Goal: Task Accomplishment & Management: Manage account settings

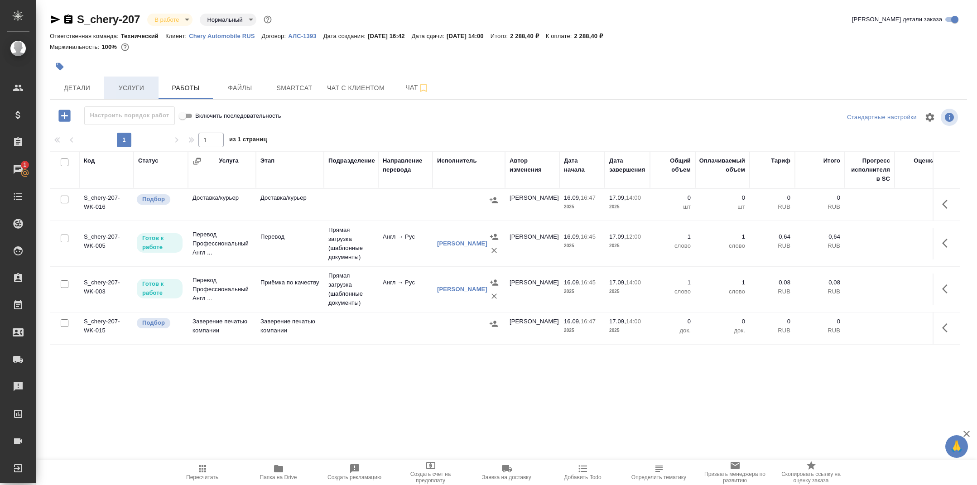
click at [142, 79] on button "Услуги" at bounding box center [131, 88] width 54 height 23
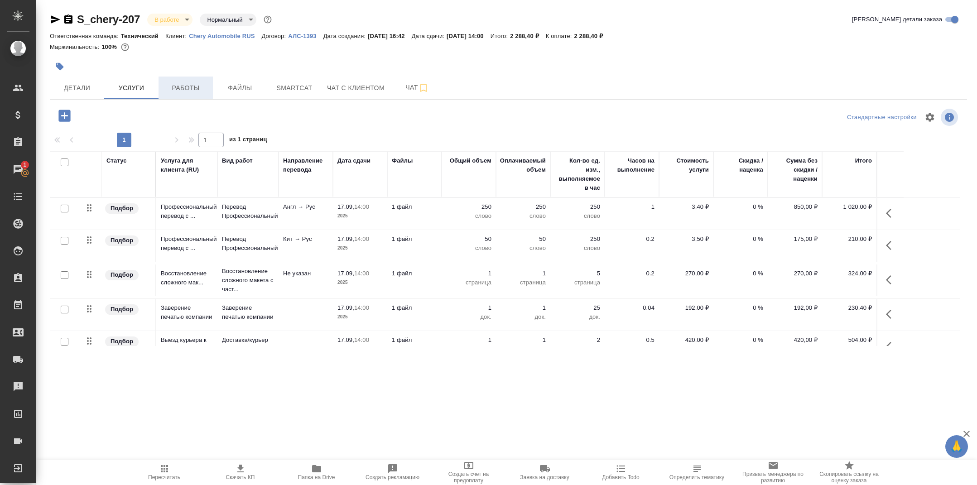
click at [179, 89] on span "Работы" at bounding box center [185, 87] width 43 height 11
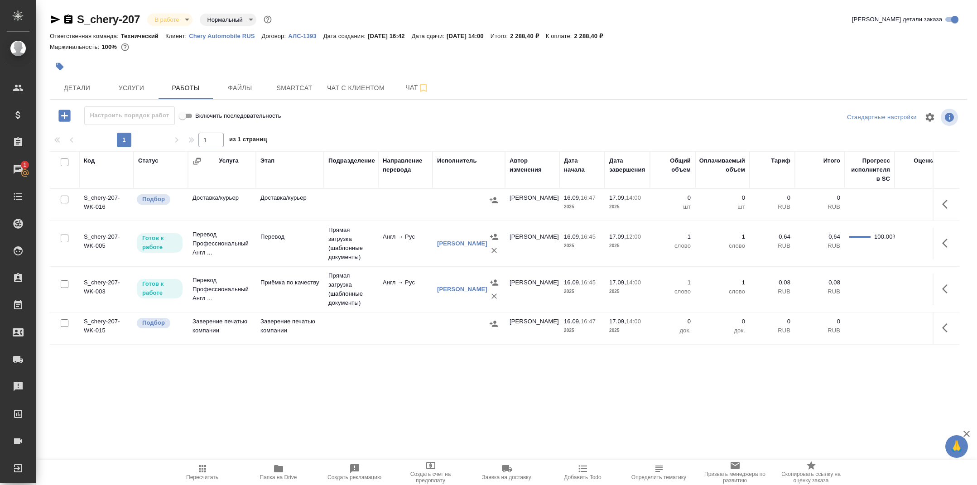
click at [121, 99] on hr at bounding box center [509, 99] width 918 height 0
click at [130, 93] on button "Услуги" at bounding box center [131, 88] width 54 height 23
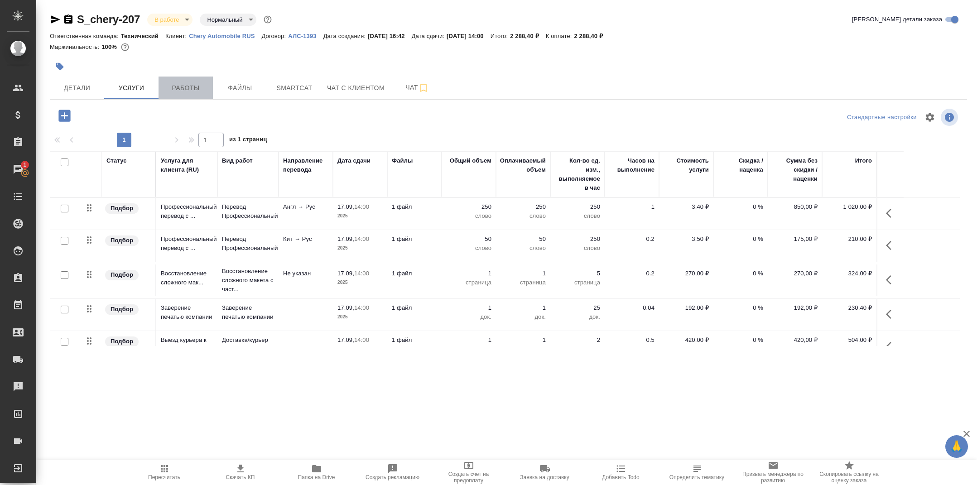
click at [190, 93] on span "Работы" at bounding box center [185, 87] width 43 height 11
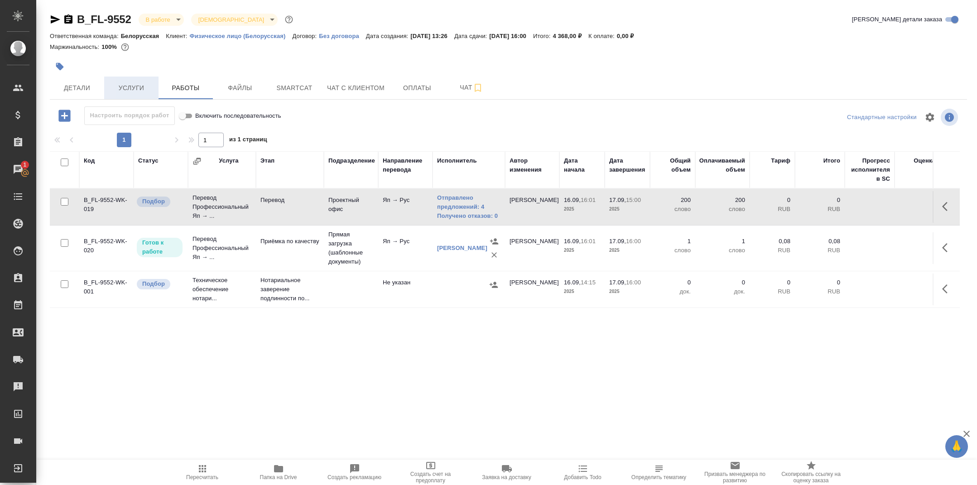
click at [135, 90] on span "Услуги" at bounding box center [131, 87] width 43 height 11
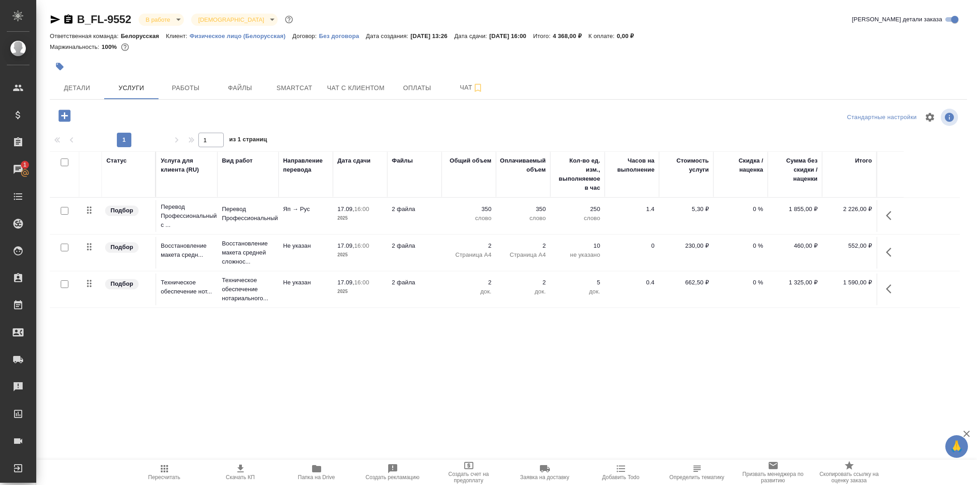
click at [175, 89] on span "Работы" at bounding box center [185, 87] width 43 height 11
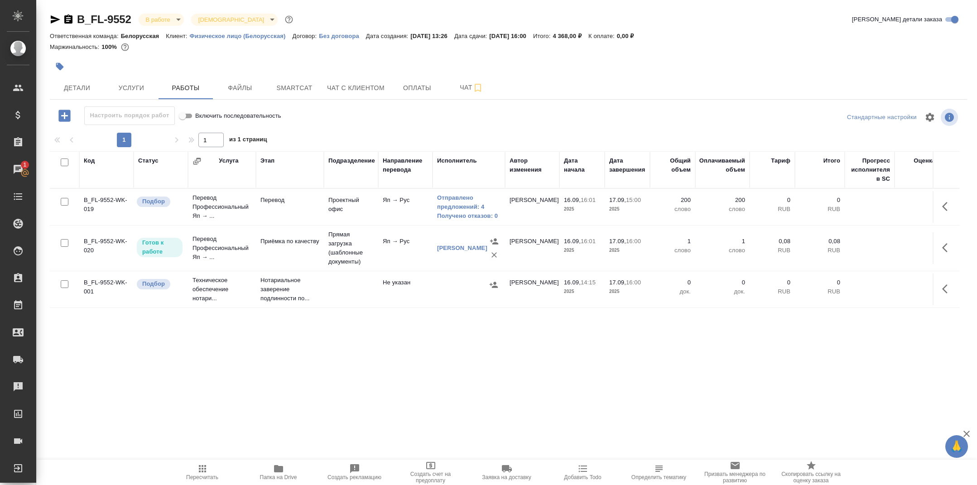
click at [306, 213] on td "Перевод" at bounding box center [290, 207] width 68 height 32
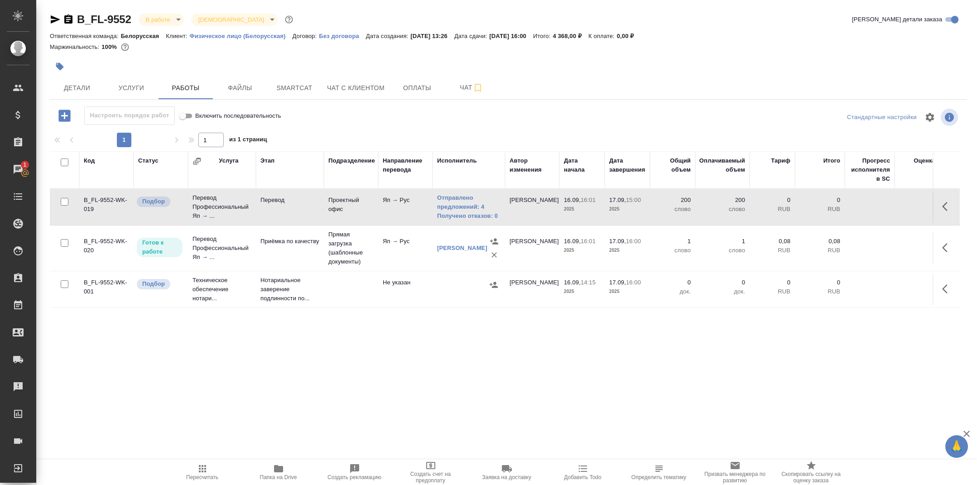
click at [306, 213] on td "Перевод" at bounding box center [290, 207] width 68 height 32
click at [286, 89] on span "Smartcat" at bounding box center [294, 87] width 43 height 11
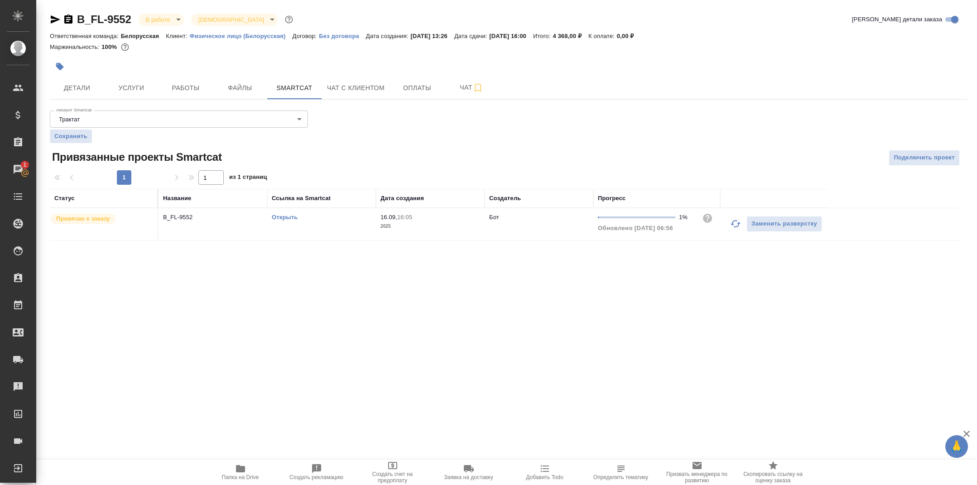
click at [283, 218] on link "Открыть" at bounding box center [285, 217] width 26 height 7
click at [184, 71] on div at bounding box center [356, 67] width 612 height 20
click at [187, 92] on span "Работы" at bounding box center [185, 87] width 43 height 11
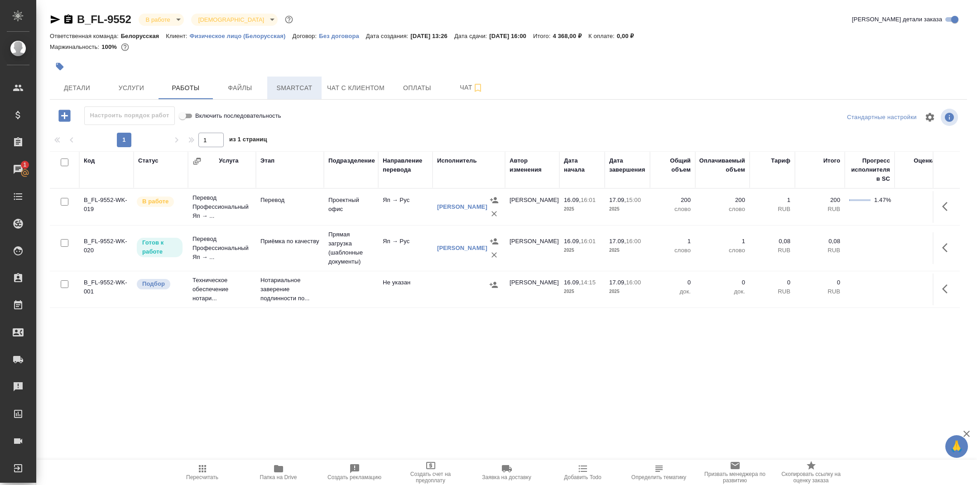
click at [294, 88] on span "Smartcat" at bounding box center [294, 87] width 43 height 11
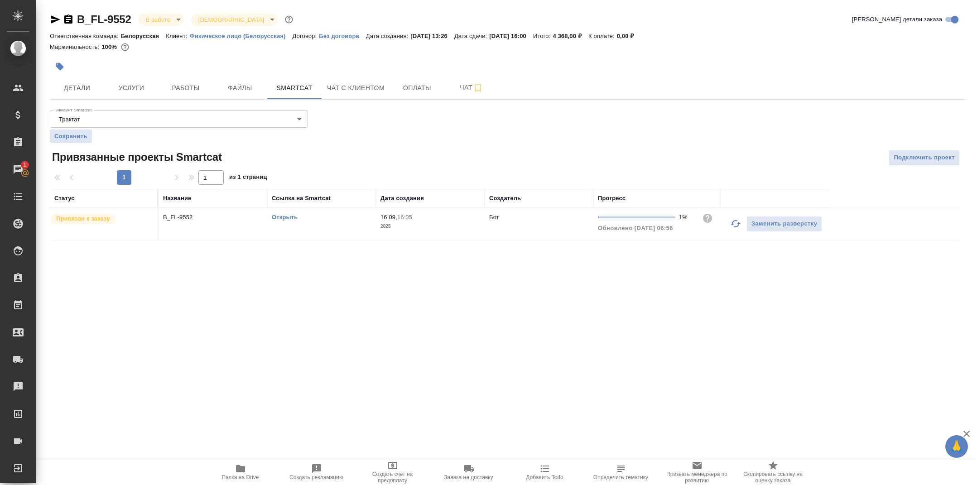
click at [285, 216] on link "Открыть" at bounding box center [285, 217] width 26 height 7
click at [190, 68] on div at bounding box center [356, 67] width 612 height 20
click at [190, 77] on button "Работы" at bounding box center [186, 88] width 54 height 23
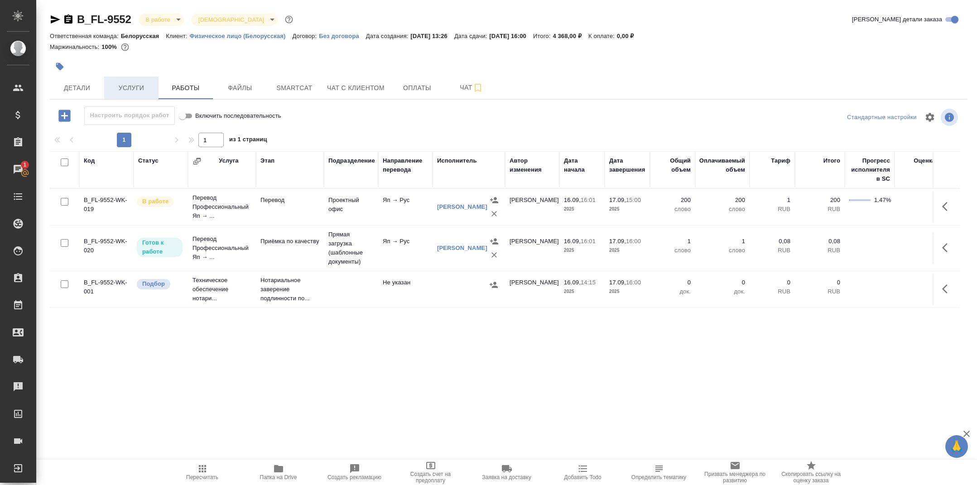
click at [137, 82] on span "Услуги" at bounding box center [131, 87] width 43 height 11
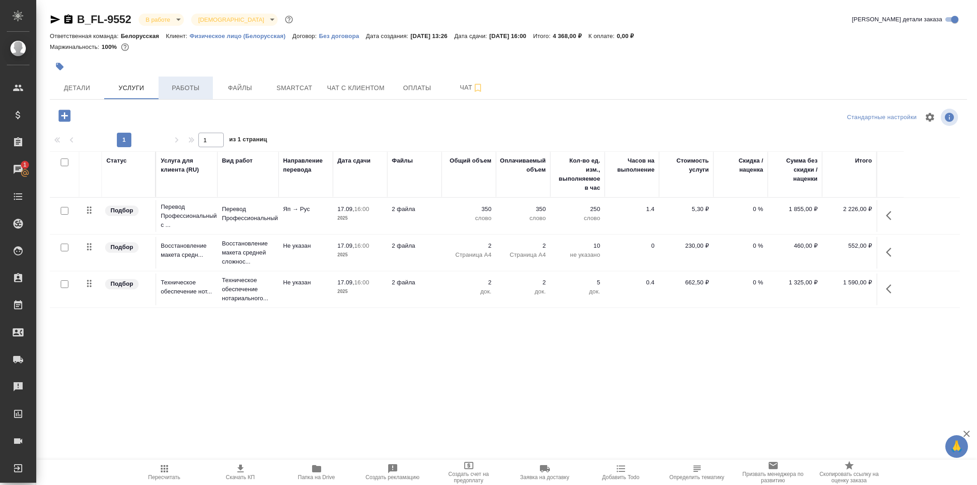
click at [193, 87] on span "Работы" at bounding box center [185, 87] width 43 height 11
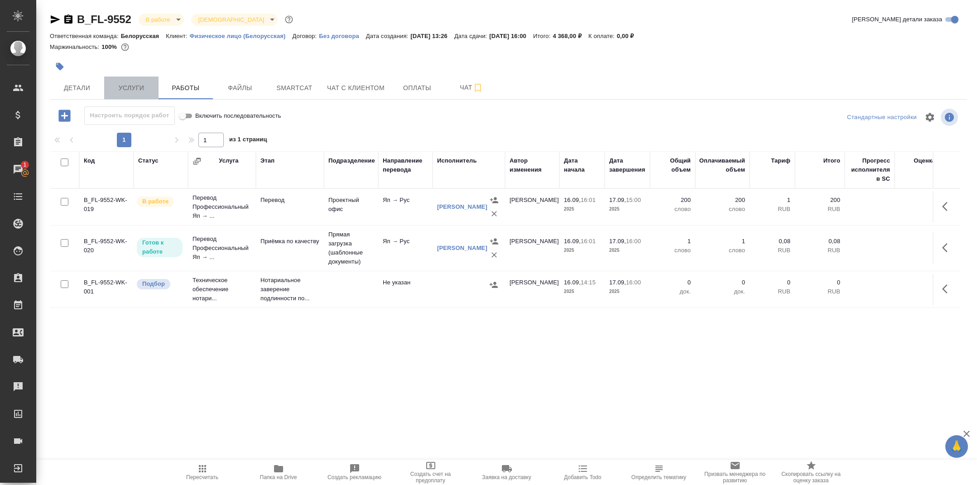
click at [144, 88] on span "Услуги" at bounding box center [131, 87] width 43 height 11
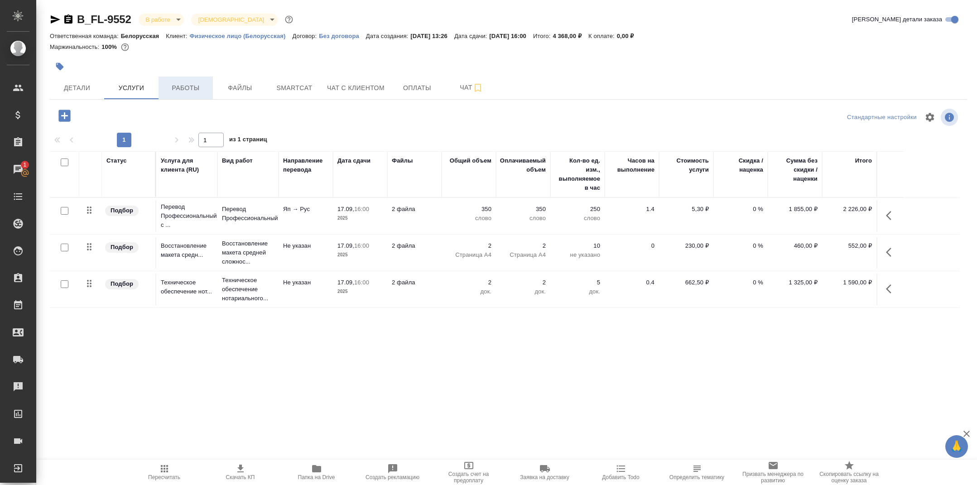
click at [184, 86] on span "Работы" at bounding box center [185, 87] width 43 height 11
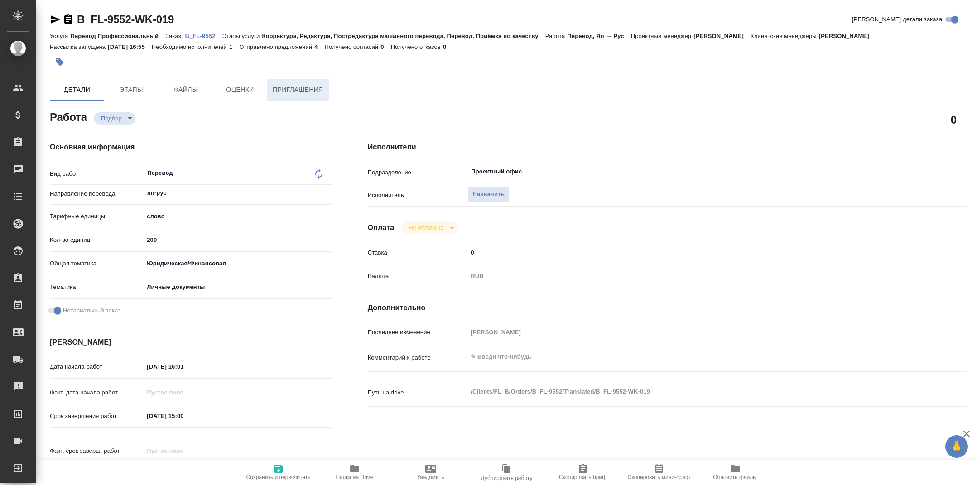
type textarea "x"
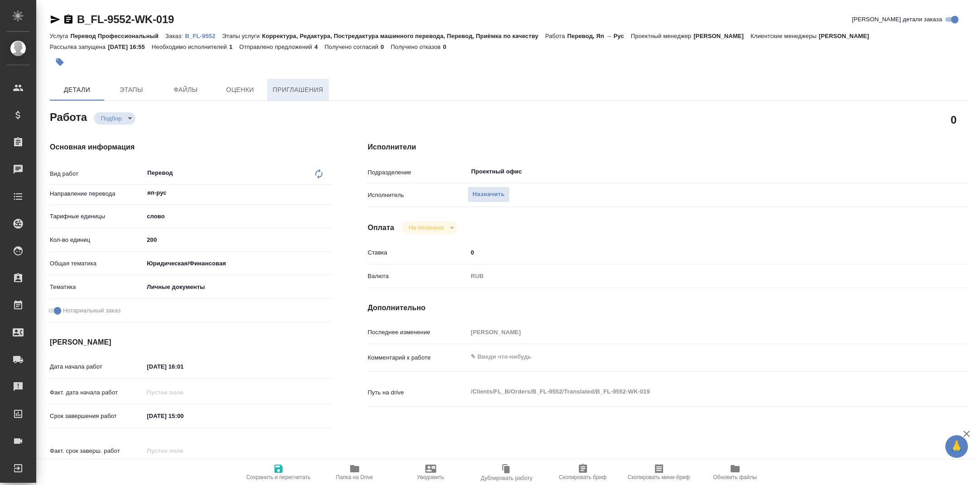
type textarea "x"
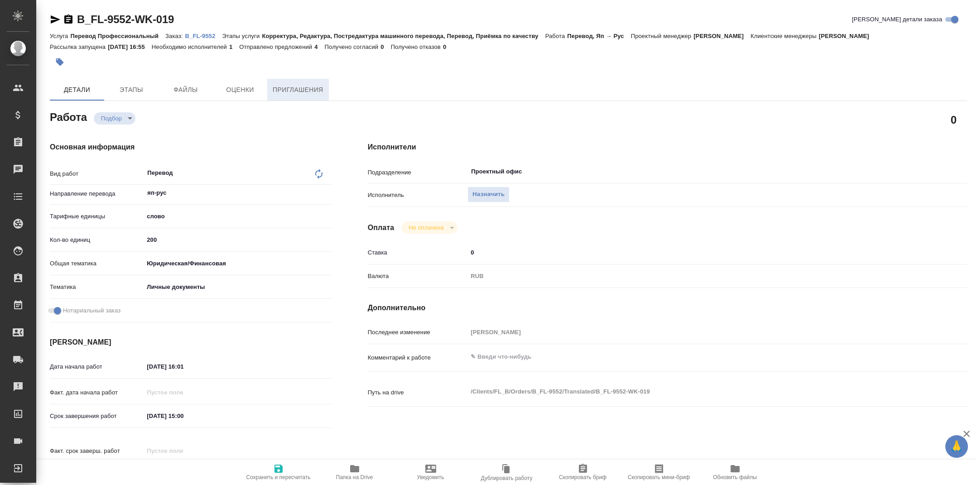
type textarea "x"
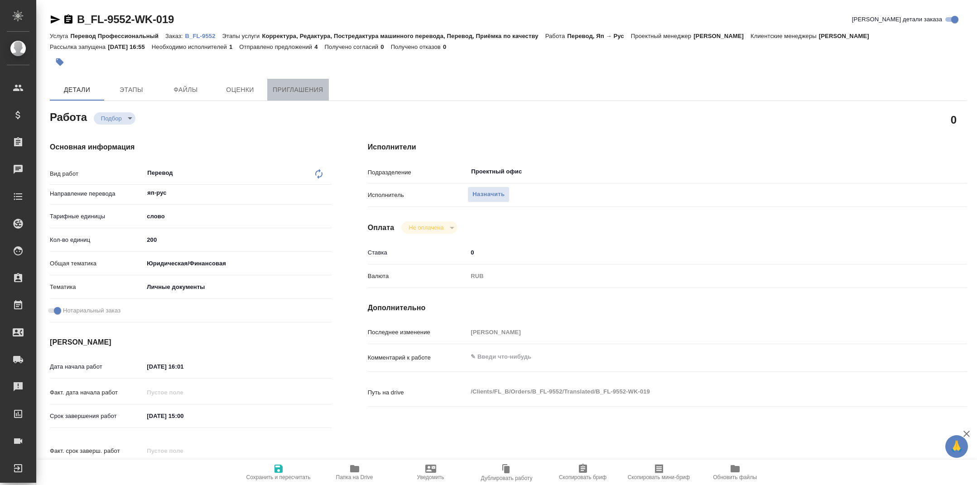
click at [308, 95] on span "Приглашения" at bounding box center [298, 89] width 51 height 11
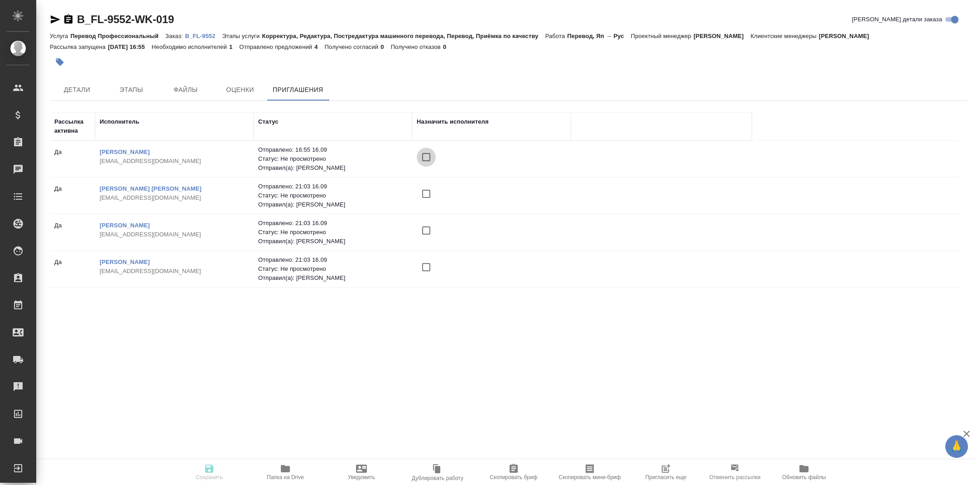
click at [425, 154] on input "checkbox" at bounding box center [426, 157] width 19 height 19
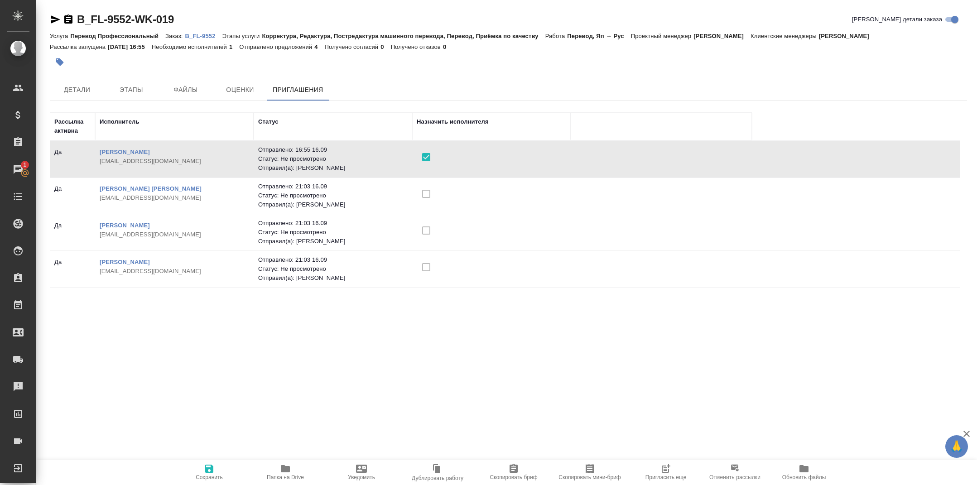
click at [208, 470] on icon "button" at bounding box center [209, 469] width 11 height 11
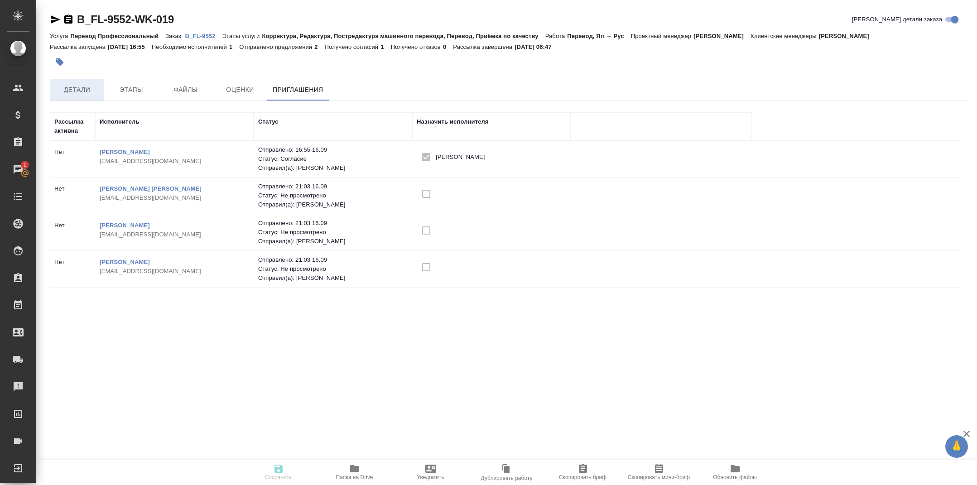
click at [80, 82] on button "Детали" at bounding box center [77, 90] width 54 height 22
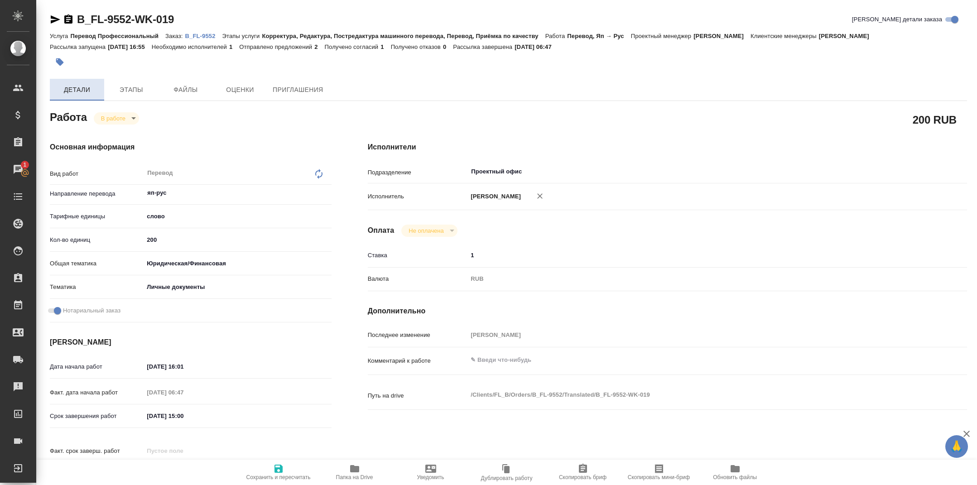
type textarea "x"
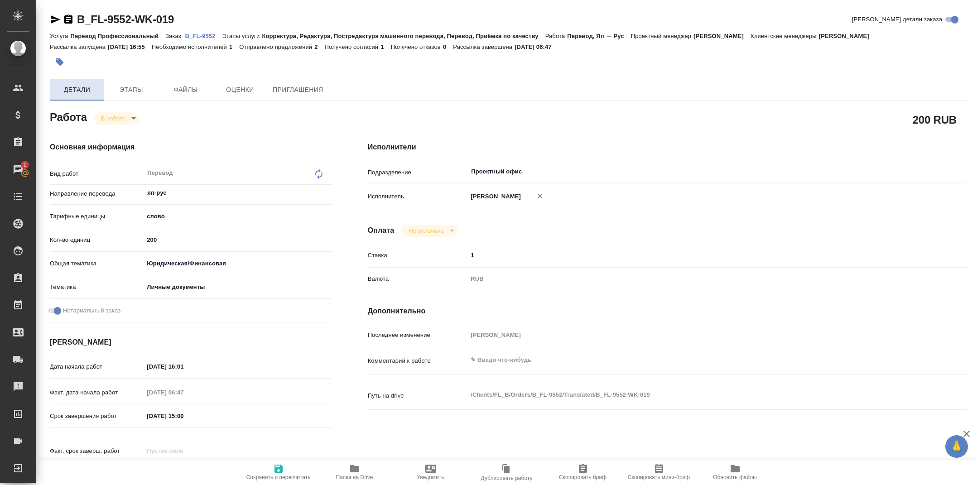
type textarea "x"
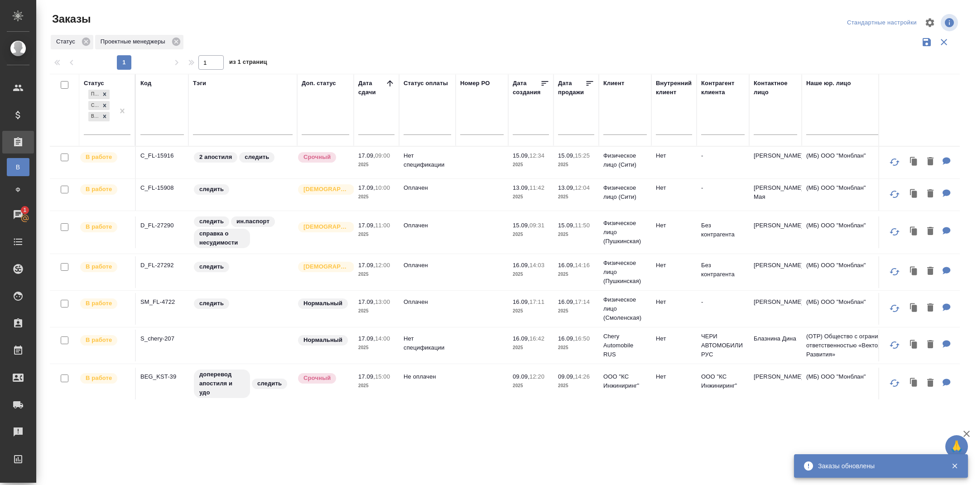
click at [155, 154] on p "C_FL-15916" at bounding box center [161, 155] width 43 height 9
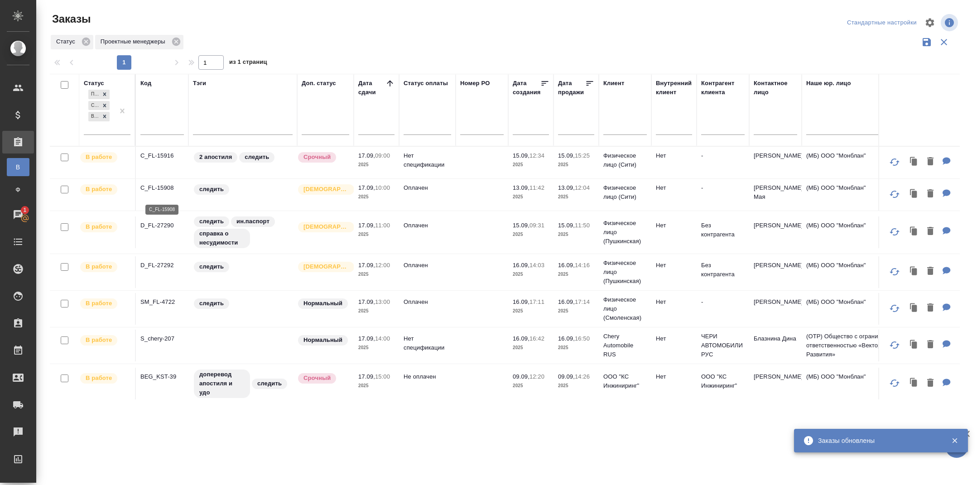
click at [155, 191] on p "C_FL-15908" at bounding box center [161, 188] width 43 height 9
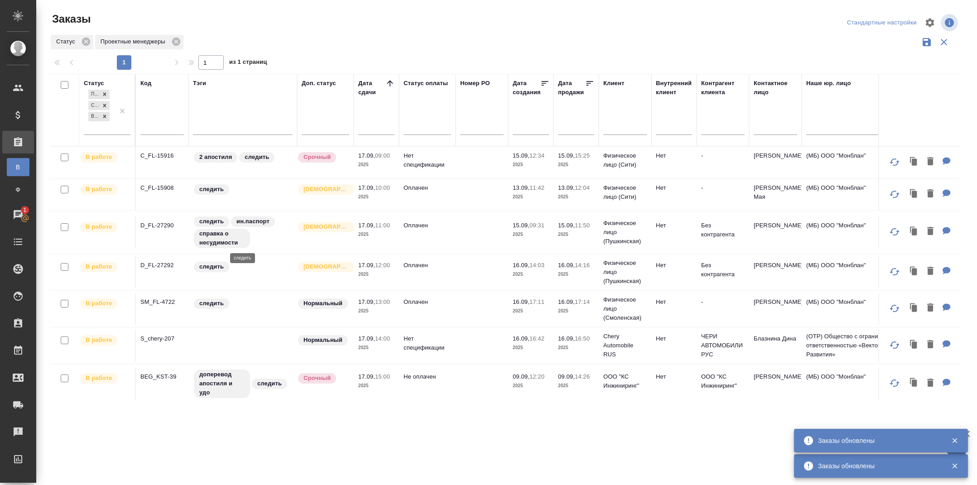
scroll to position [77, 0]
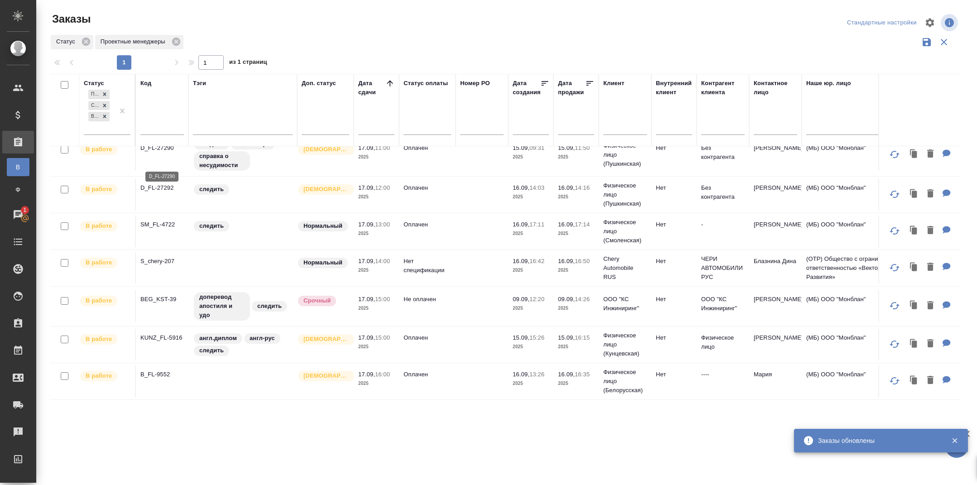
click at [155, 153] on p "D_FL-27290" at bounding box center [161, 148] width 43 height 9
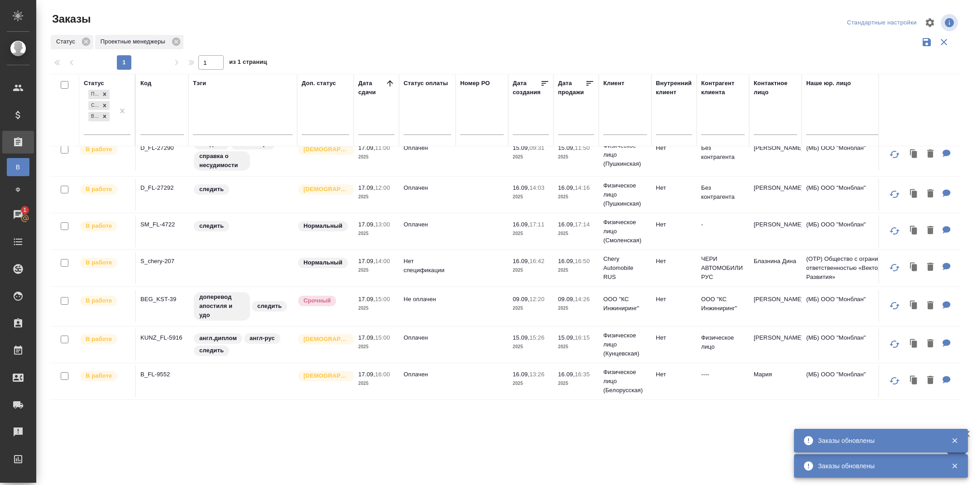
scroll to position [126, 0]
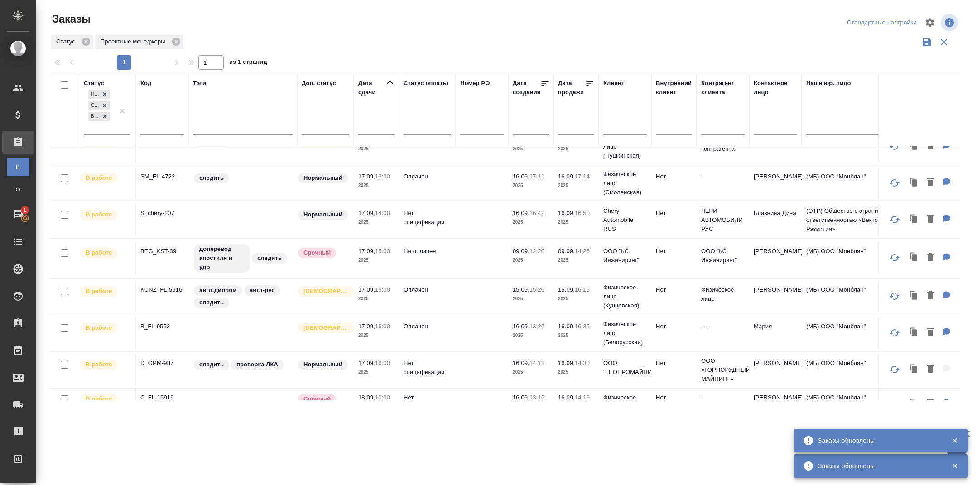
click at [166, 155] on tbody "В работе C_FL-15916 2 апостиля следить Срочный 17.09, 09:00 2025 Нет спецификац…" at bounding box center [808, 477] width 1517 height 913
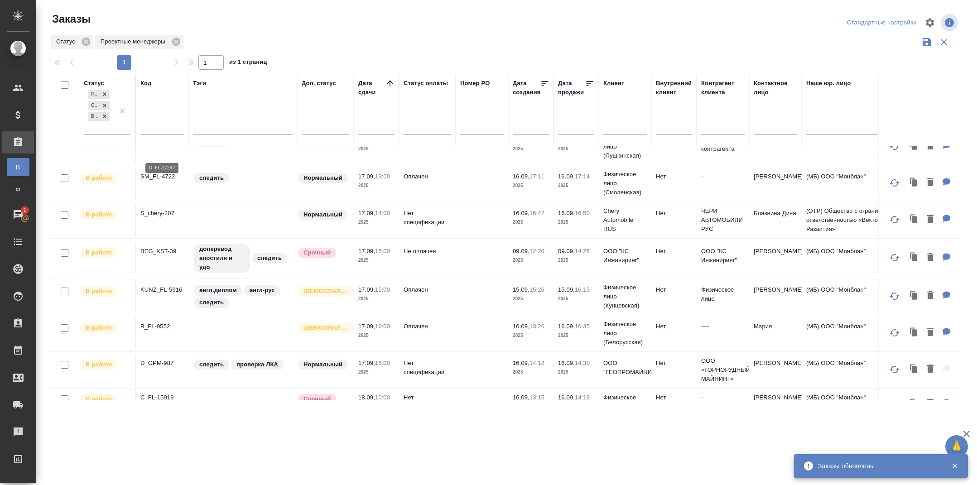
click at [164, 145] on p "D_FL-27292" at bounding box center [161, 139] width 43 height 9
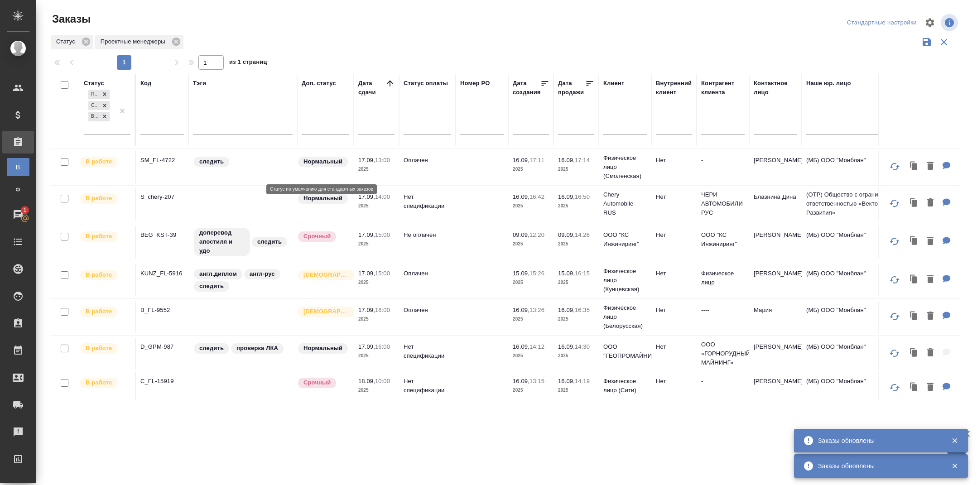
scroll to position [163, 0]
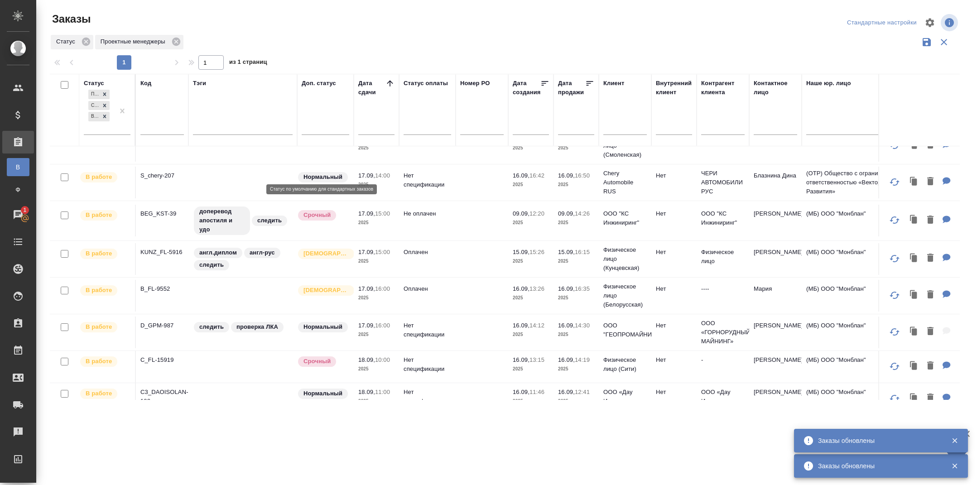
click at [161, 144] on p "SM_FL-4722" at bounding box center [161, 139] width 43 height 9
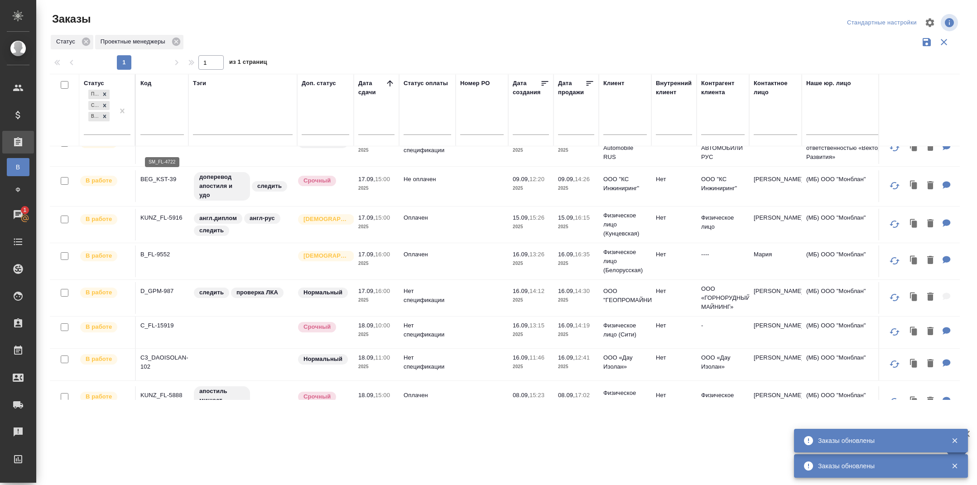
click at [168, 146] on p "S_chery-207" at bounding box center [161, 141] width 43 height 9
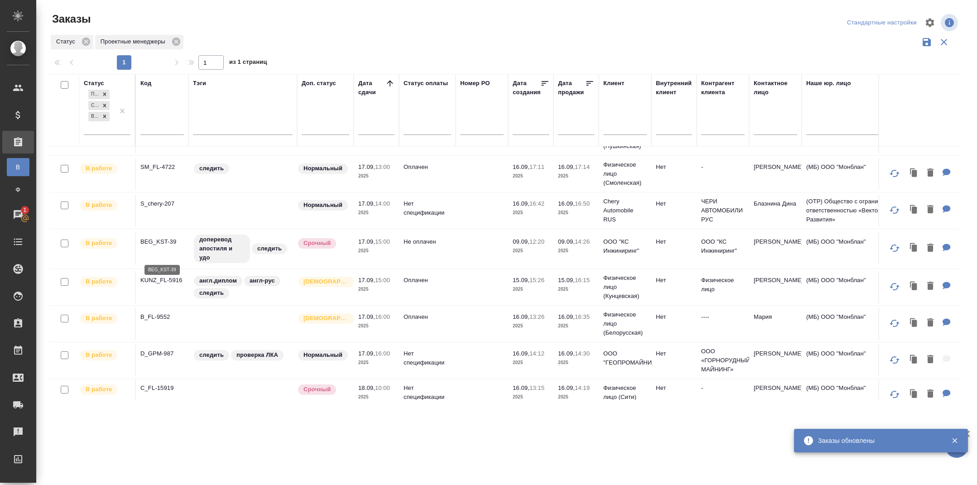
click at [157, 246] on p "BEG_KST-39" at bounding box center [161, 241] width 43 height 9
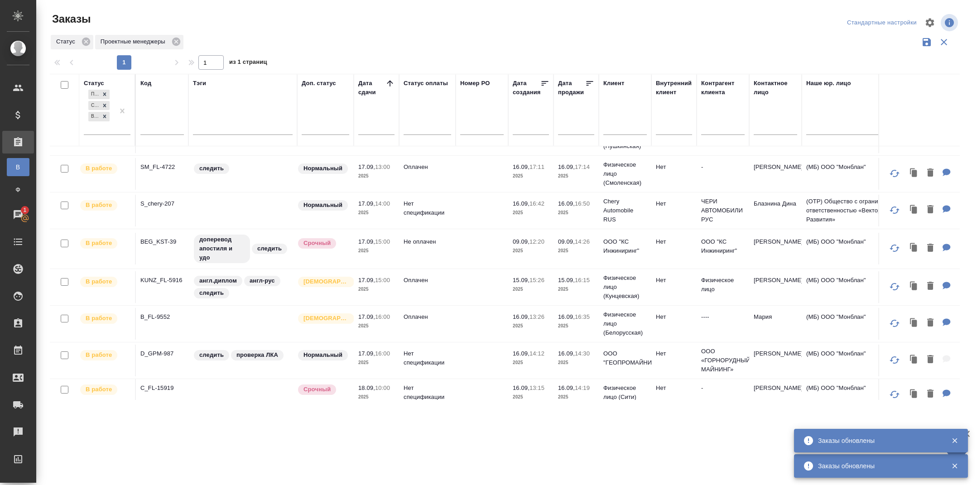
scroll to position [262, 0]
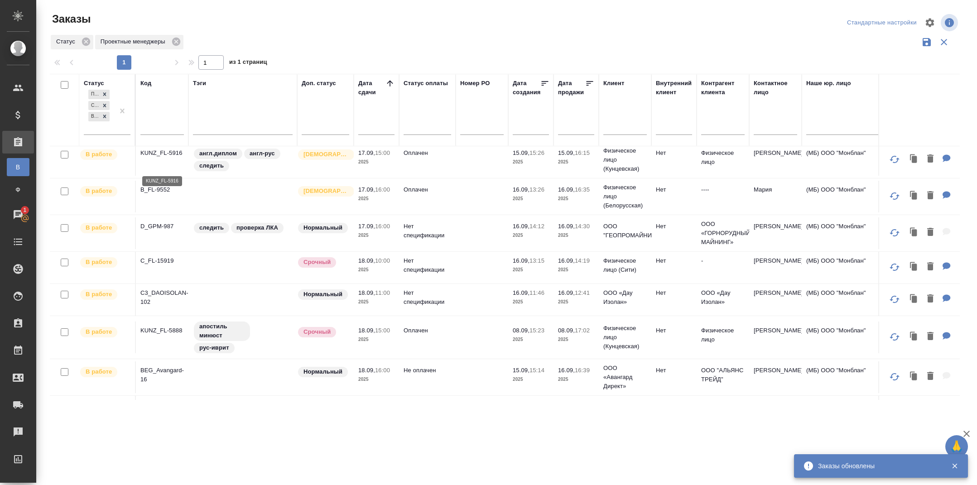
click at [157, 158] on p "KUNZ_FL-5916" at bounding box center [161, 153] width 43 height 9
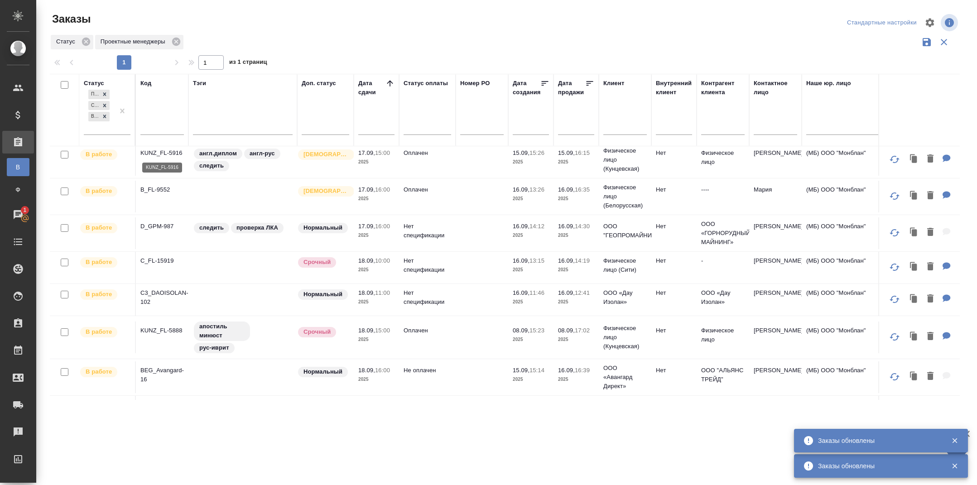
scroll to position [305, 0]
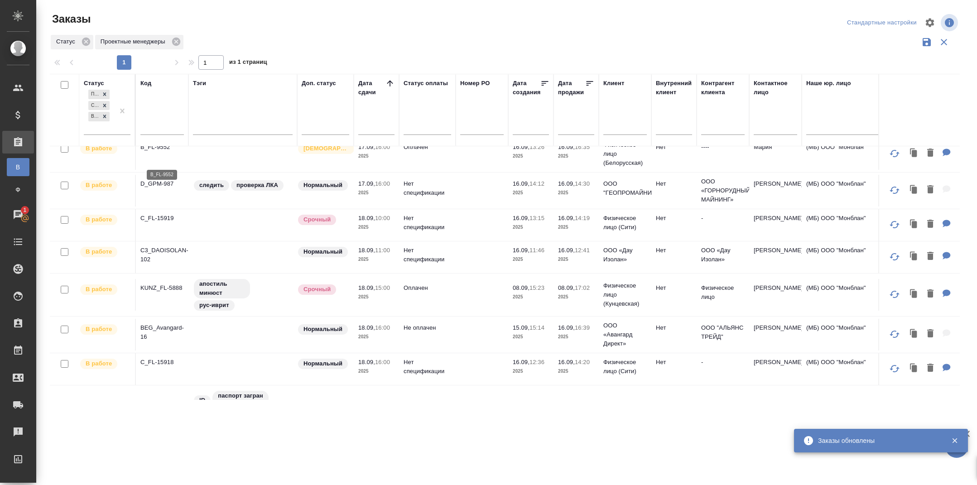
click at [161, 152] on p "B_FL-9552" at bounding box center [161, 147] width 43 height 9
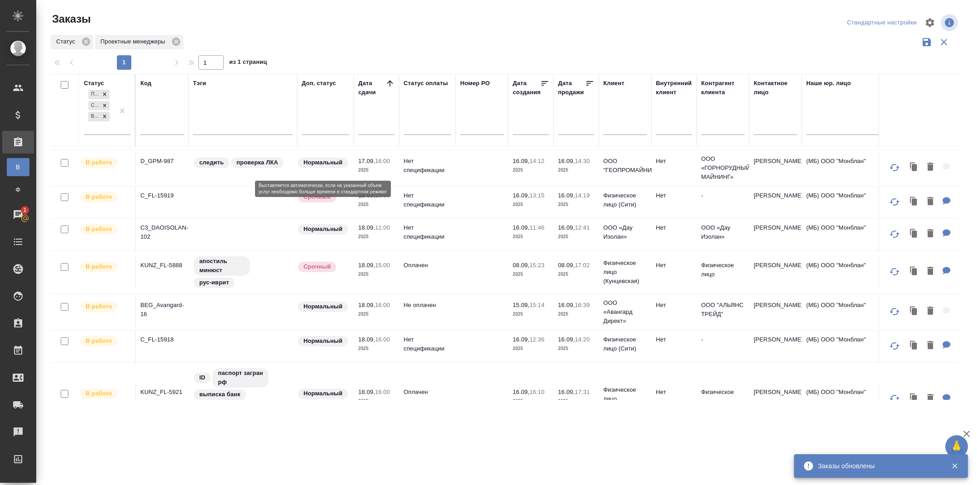
scroll to position [329, 0]
click at [157, 164] on p "D_GPM-987" at bounding box center [161, 159] width 43 height 9
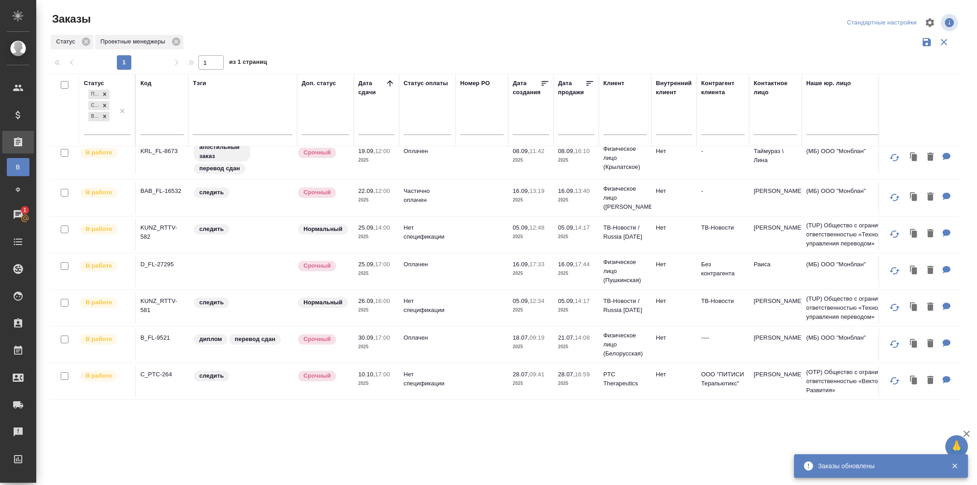
scroll to position [0, 0]
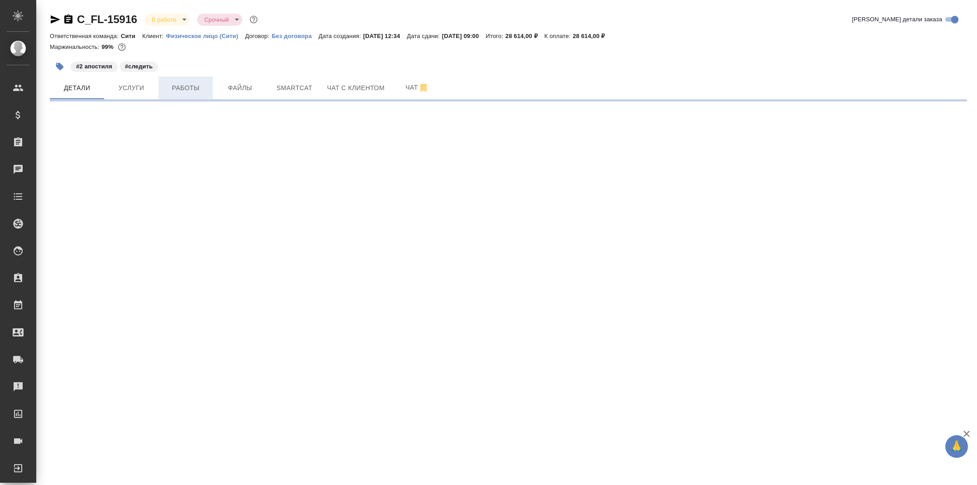
click at [200, 91] on span "Работы" at bounding box center [185, 87] width 43 height 11
click at [184, 86] on span "Работы" at bounding box center [185, 87] width 43 height 11
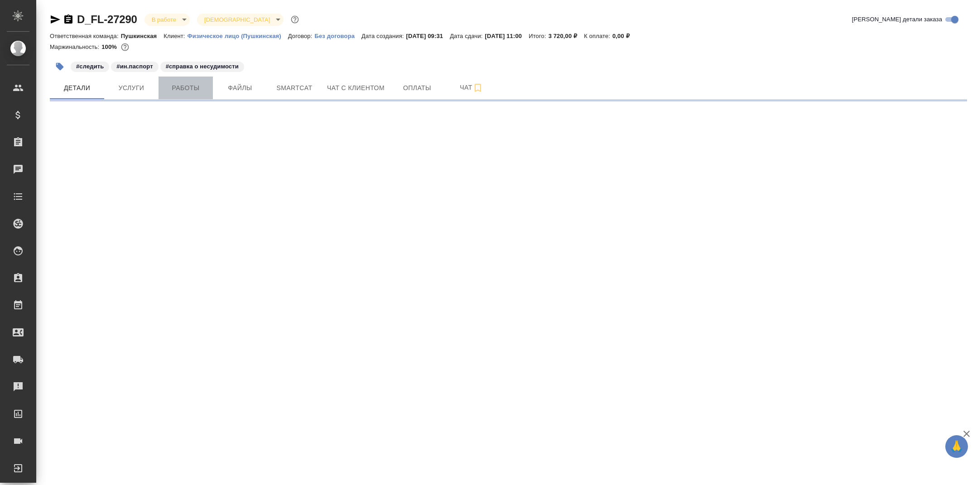
click at [193, 88] on span "Работы" at bounding box center [185, 87] width 43 height 11
click at [177, 88] on span "Работы" at bounding box center [185, 87] width 43 height 11
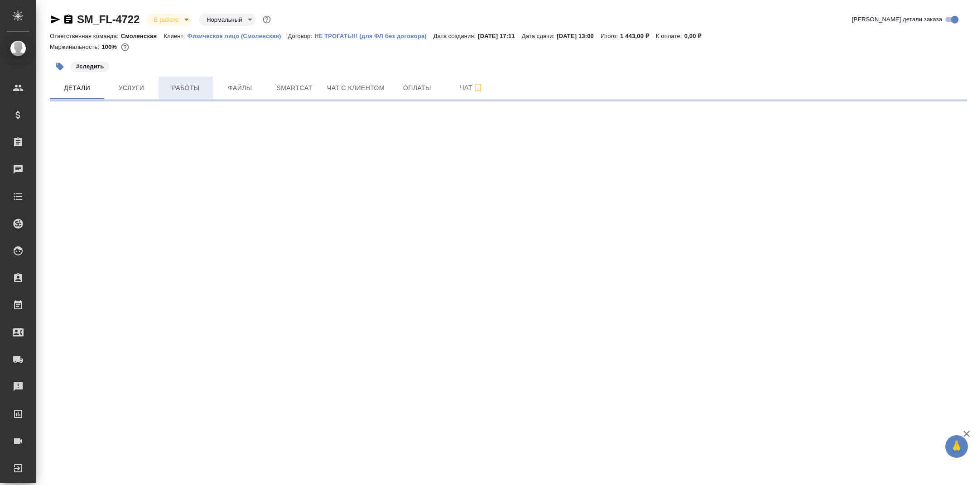
click at [170, 89] on span "Работы" at bounding box center [185, 87] width 43 height 11
click at [184, 90] on span "Работы" at bounding box center [185, 87] width 43 height 11
select select "RU"
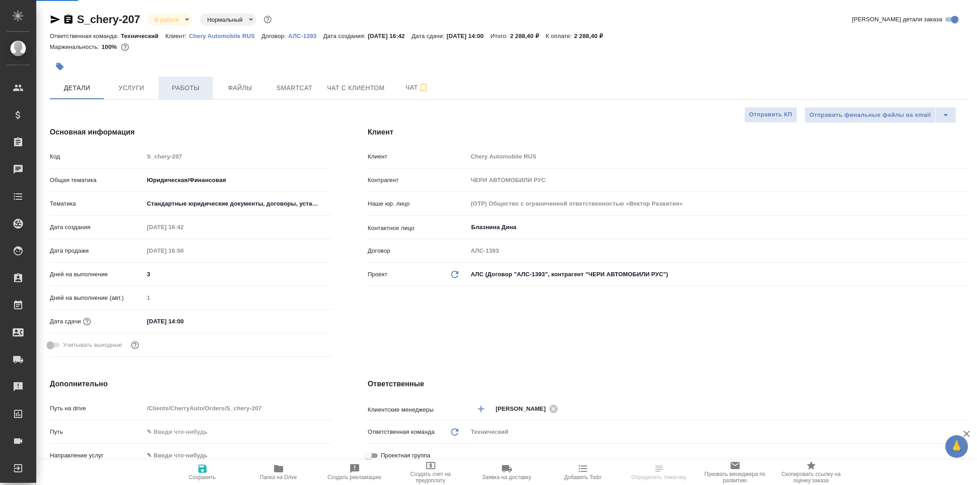
type textarea "x"
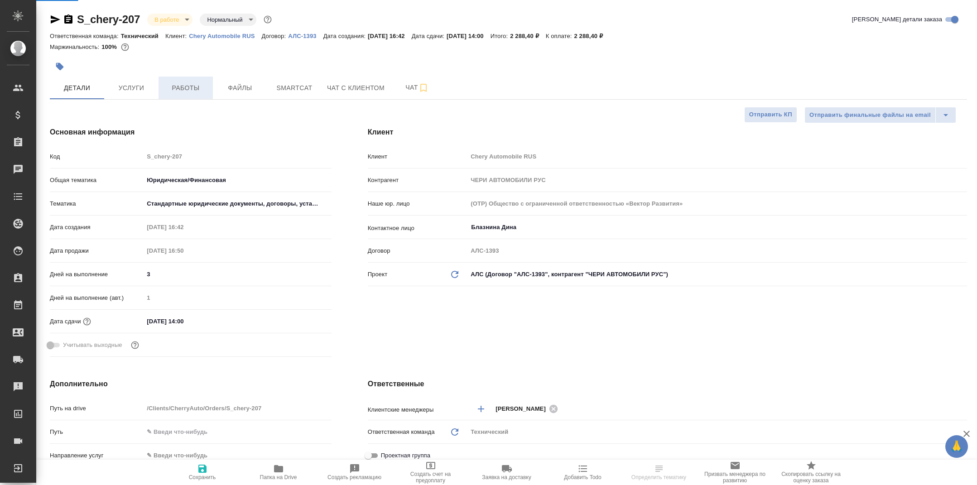
type textarea "x"
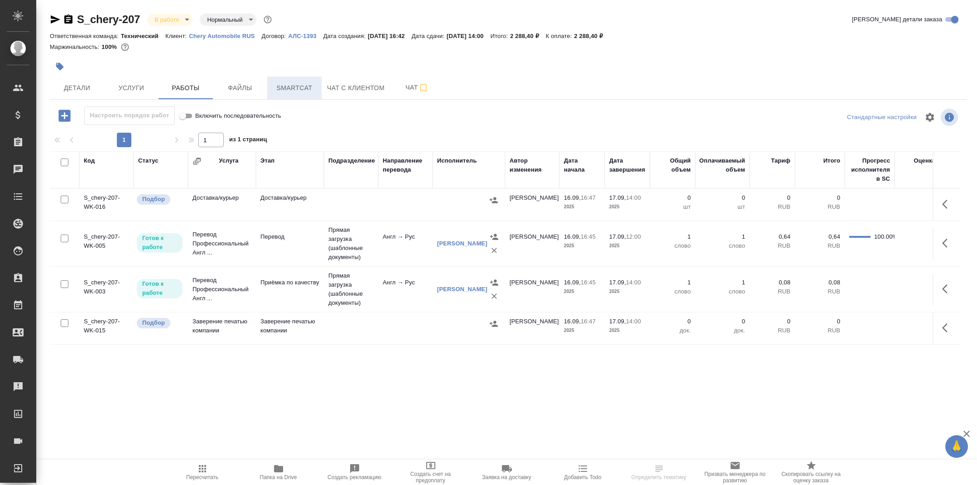
click at [284, 92] on span "Smartcat" at bounding box center [294, 87] width 43 height 11
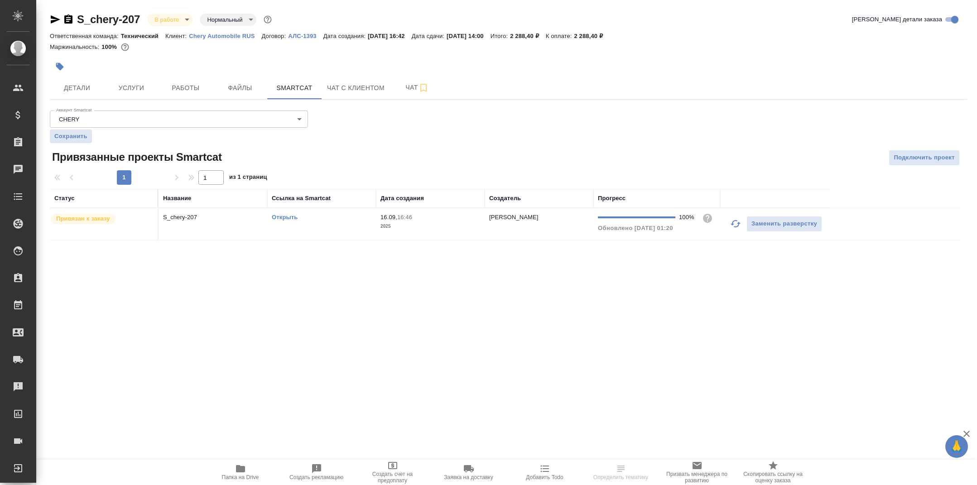
click at [284, 216] on link "Открыть" at bounding box center [285, 217] width 26 height 7
click at [178, 87] on span "Работы" at bounding box center [185, 87] width 43 height 11
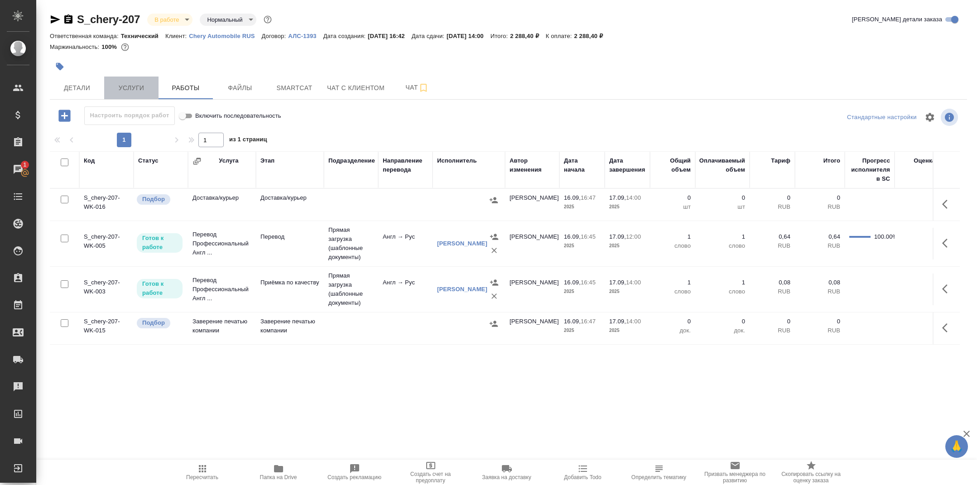
click at [141, 90] on span "Услуги" at bounding box center [131, 87] width 43 height 11
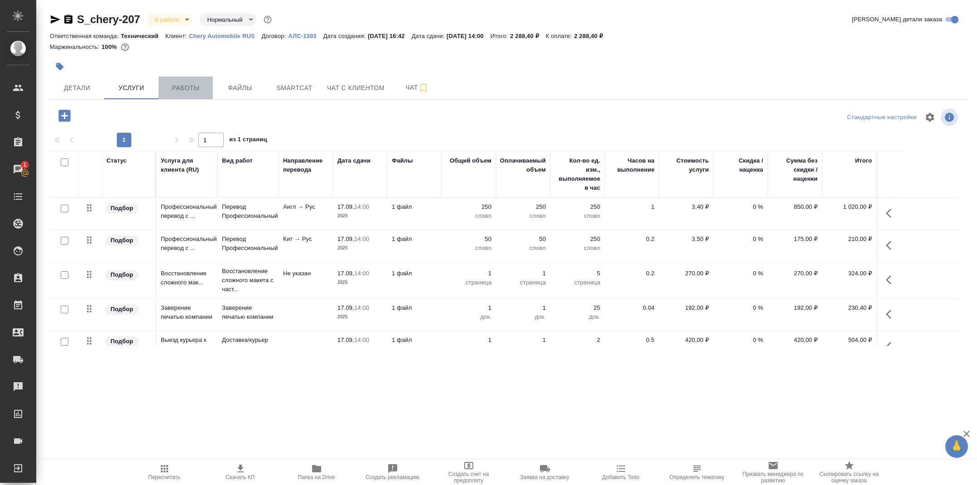
click at [191, 98] on button "Работы" at bounding box center [186, 88] width 54 height 23
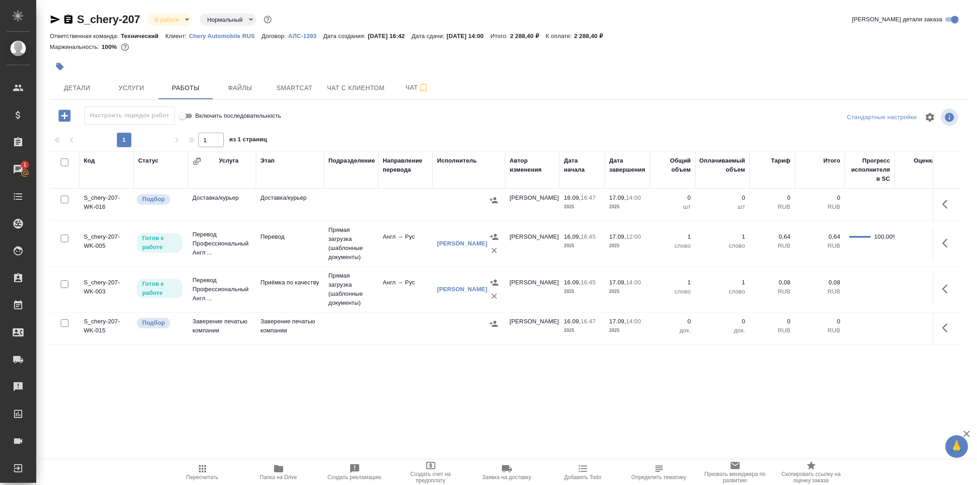
click at [62, 116] on icon "button" at bounding box center [65, 116] width 16 height 16
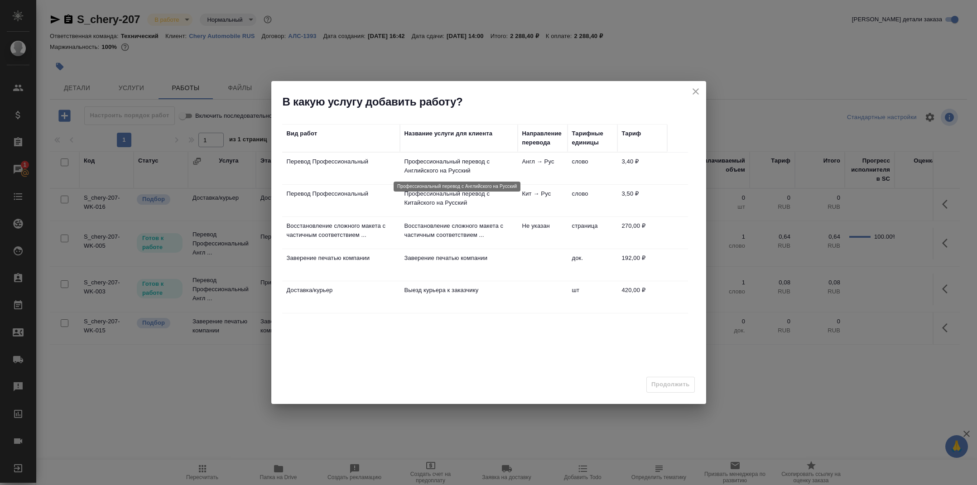
click at [442, 165] on p "Профессиональный перевод с Английского на Русский" at bounding box center [459, 166] width 109 height 18
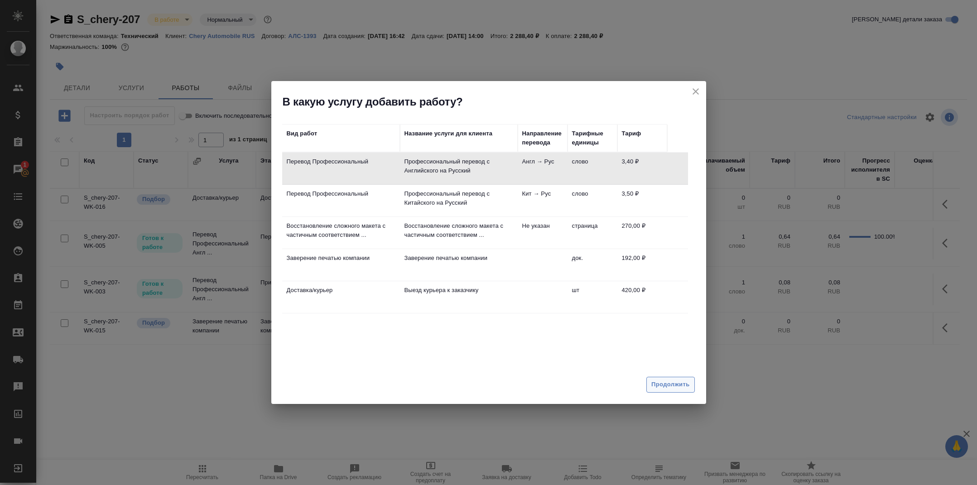
click at [661, 383] on span "Продолжить" at bounding box center [671, 385] width 38 height 10
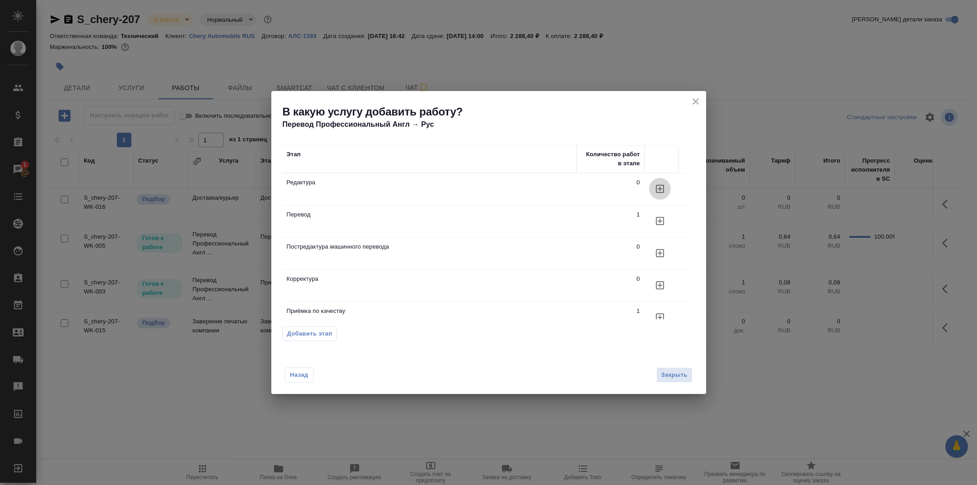
click at [657, 185] on icon "button" at bounding box center [660, 189] width 11 height 11
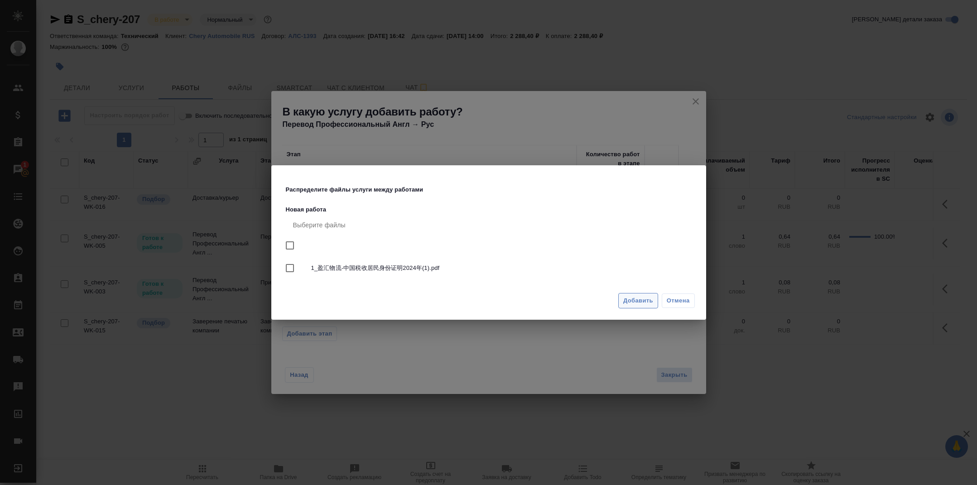
click at [624, 294] on button "Добавить" at bounding box center [638, 301] width 40 height 16
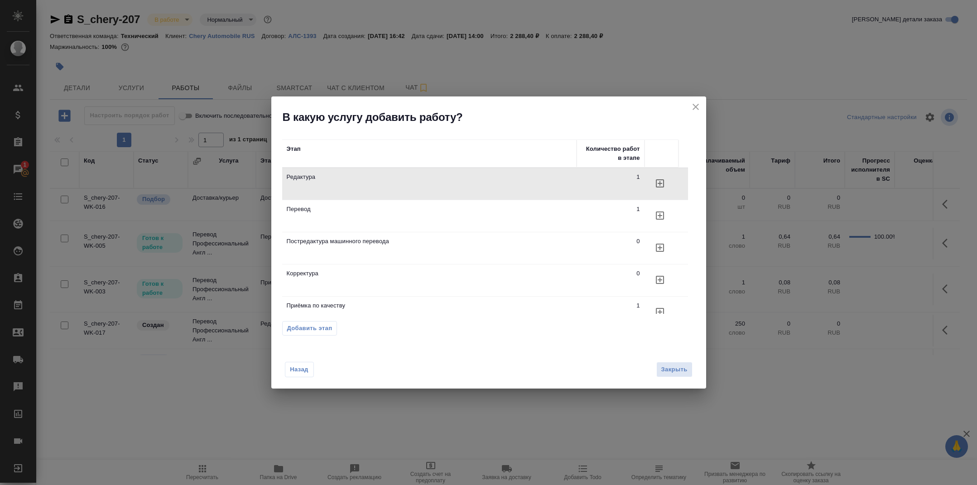
click at [699, 108] on icon "close" at bounding box center [696, 106] width 11 height 11
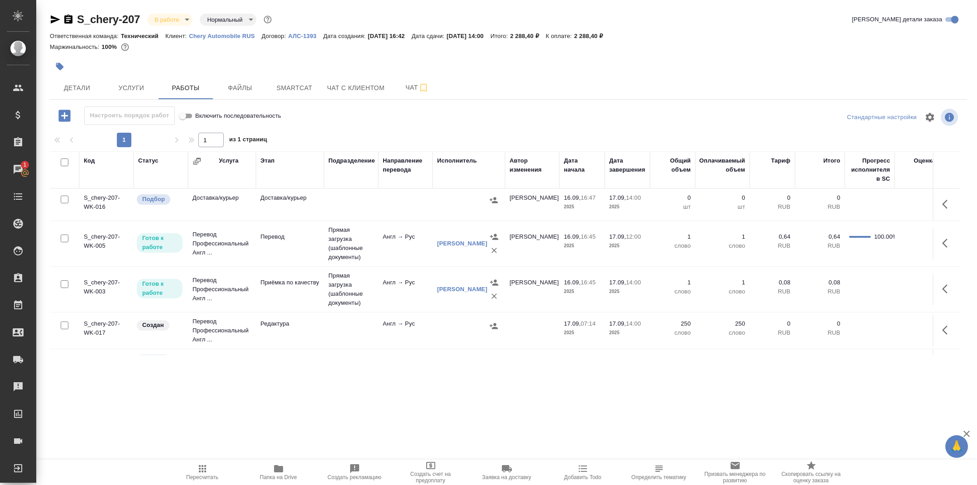
click at [293, 336] on td "Редактура" at bounding box center [290, 331] width 68 height 32
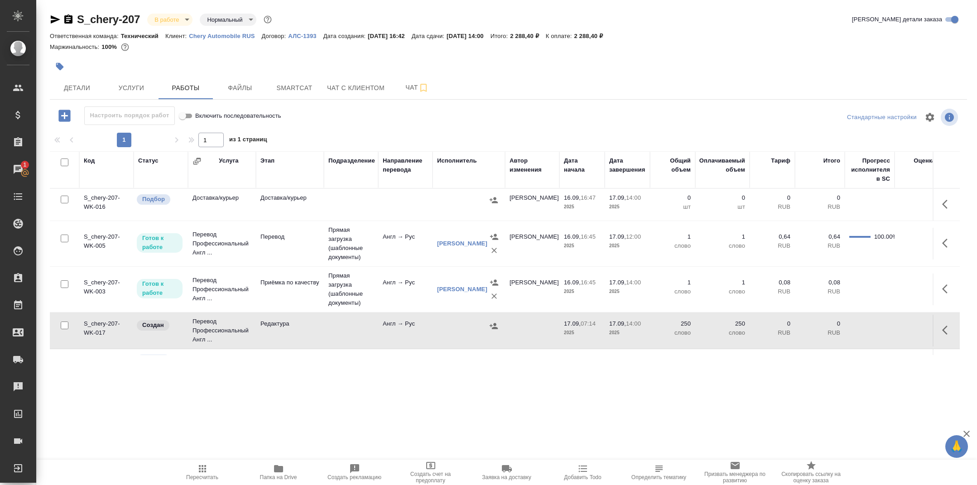
click at [293, 336] on td "Редактура" at bounding box center [290, 331] width 68 height 32
click at [138, 89] on span "Услуги" at bounding box center [131, 87] width 43 height 11
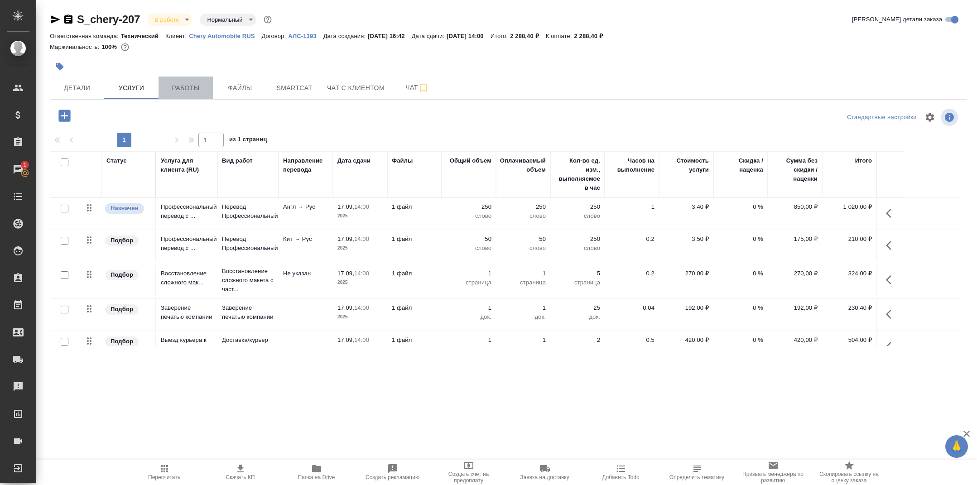
click at [188, 92] on span "Работы" at bounding box center [185, 87] width 43 height 11
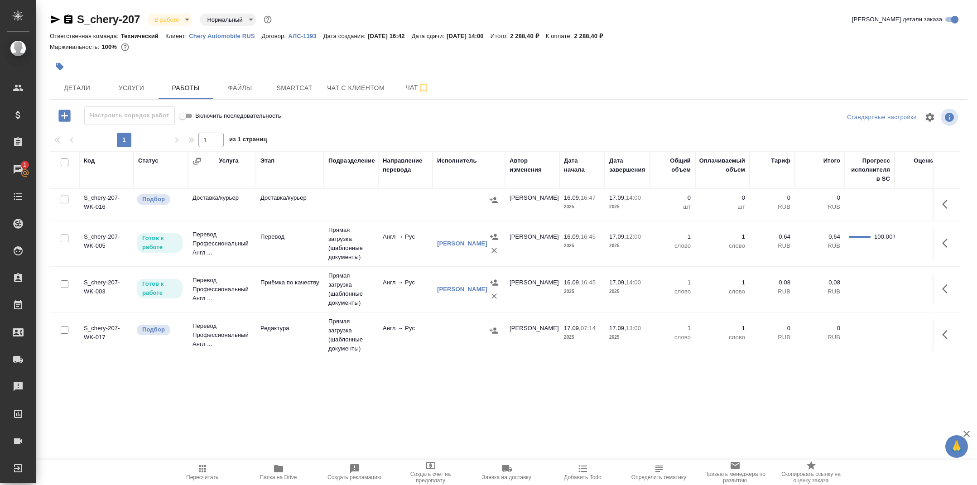
click at [415, 247] on td "Англ → Рус" at bounding box center [405, 244] width 54 height 32
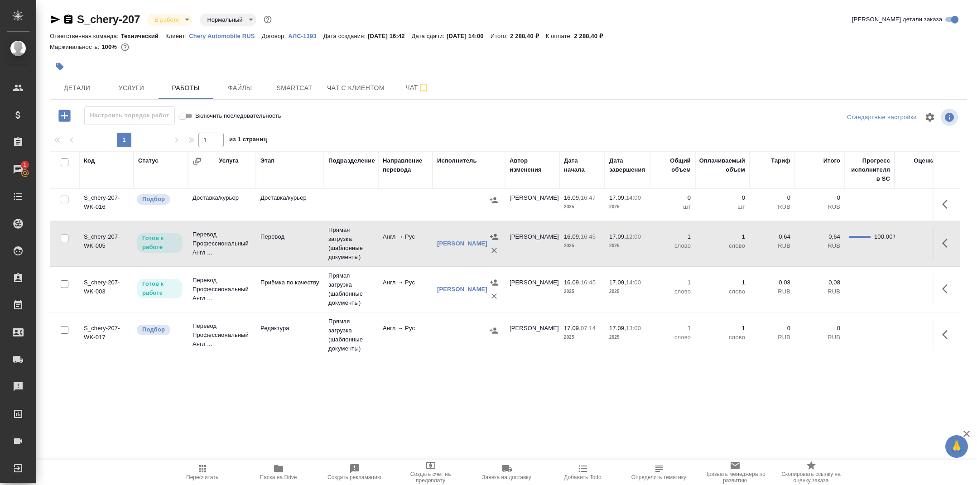
click at [415, 247] on td "Англ → Рус" at bounding box center [405, 244] width 54 height 32
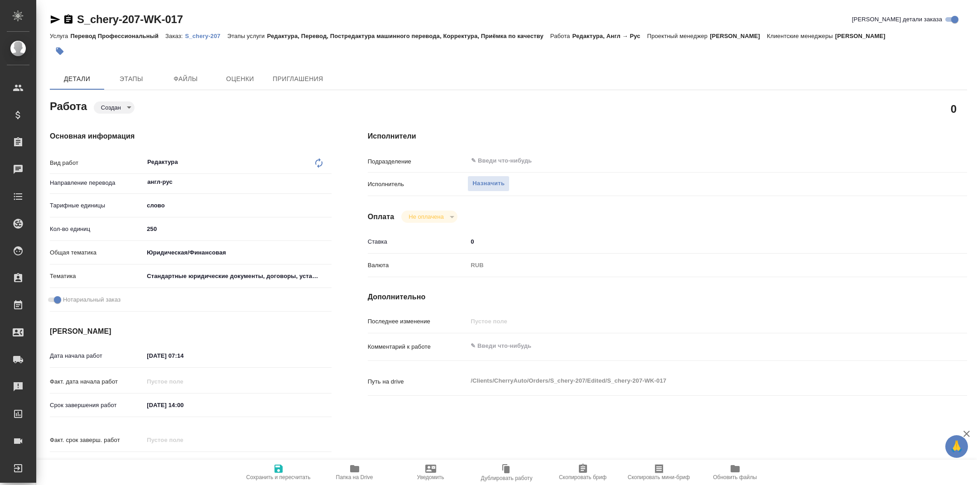
type textarea "x"
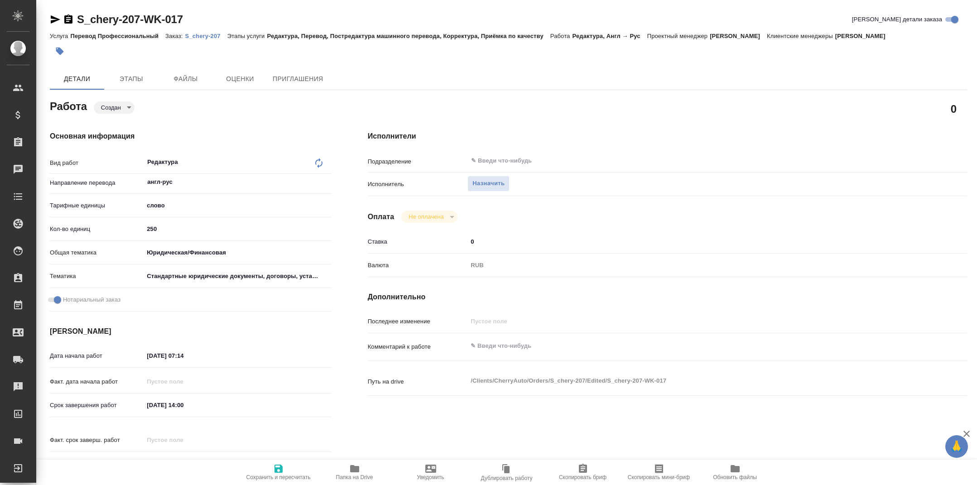
type textarea "x"
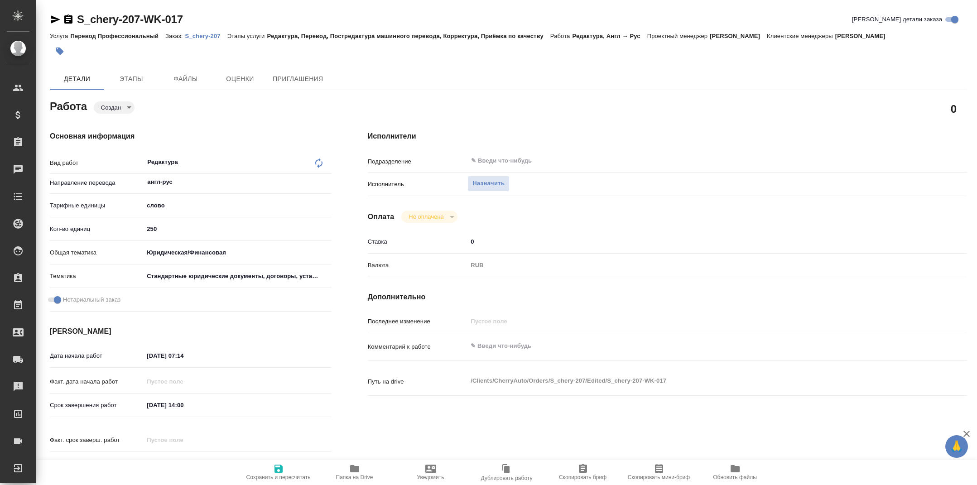
type textarea "x"
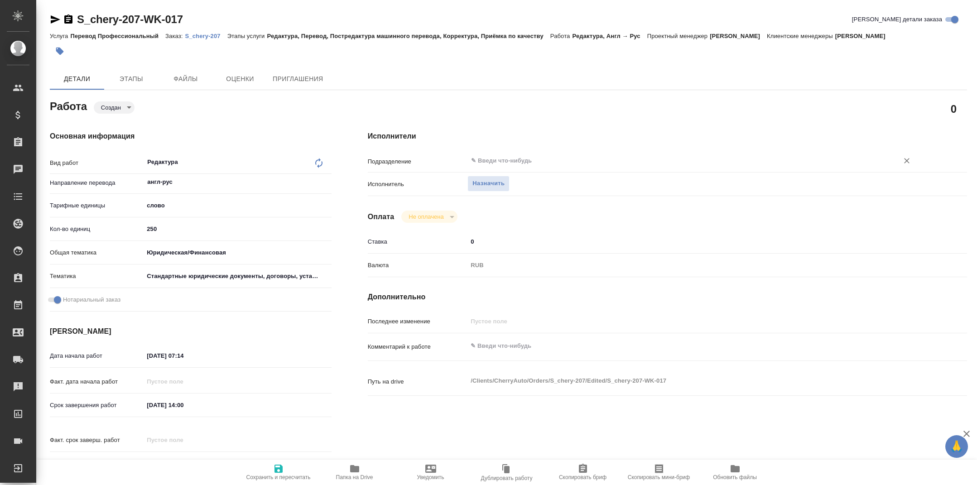
type textarea "x"
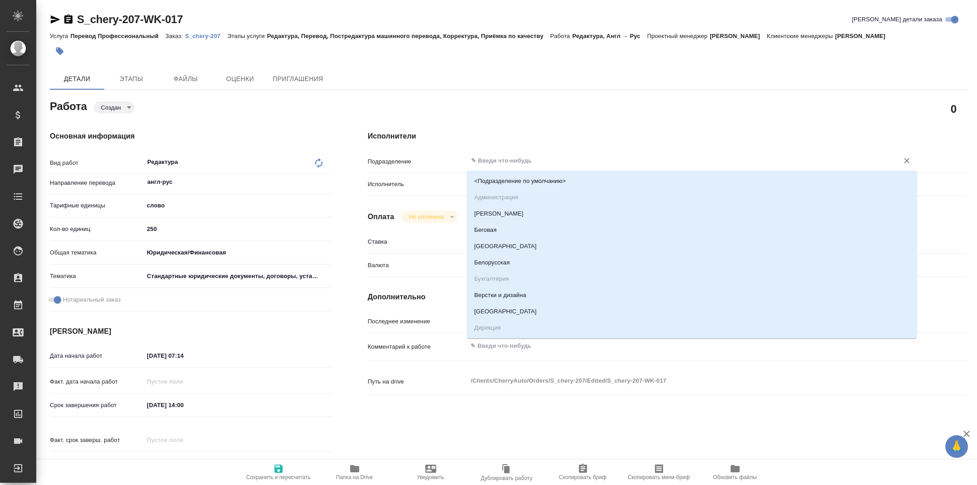
click at [483, 161] on input "text" at bounding box center [677, 160] width 414 height 11
type input "пря"
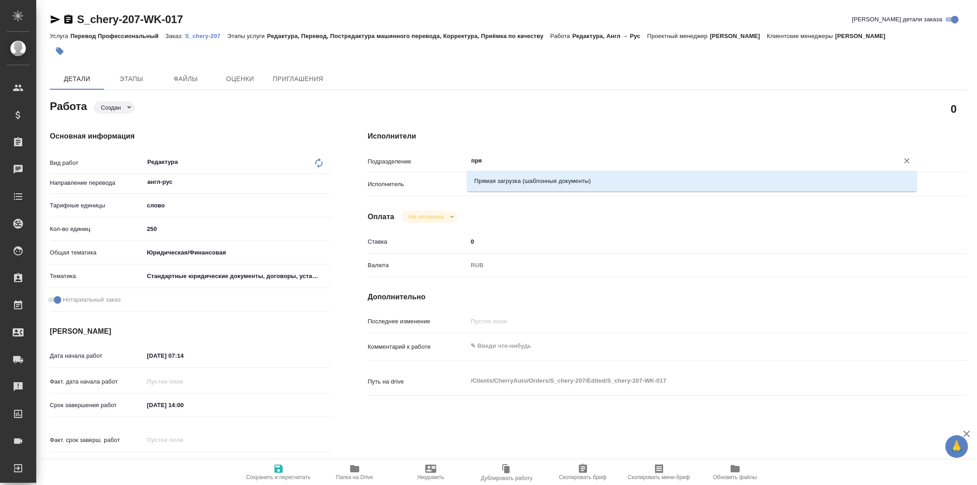
type textarea "x"
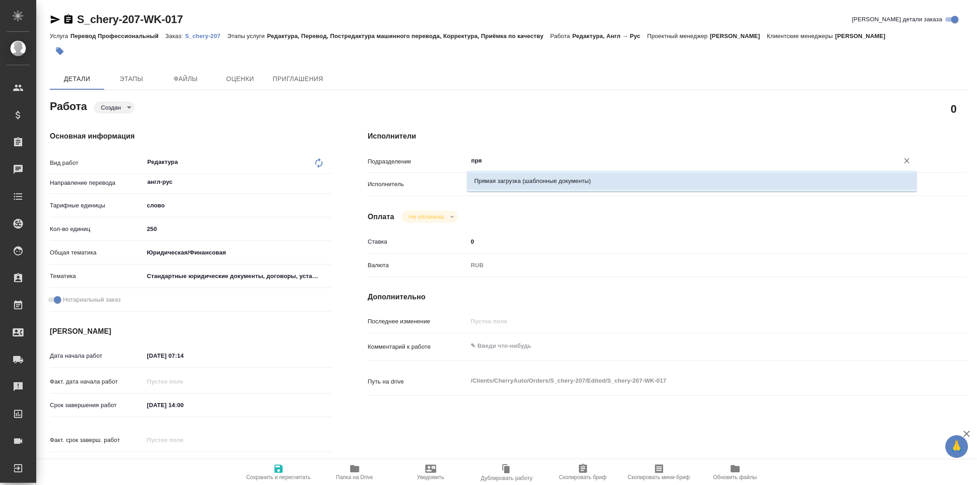
click at [510, 190] on ul "Прямая загрузка (шаблонные документы)" at bounding box center [692, 188] width 450 height 16
click at [495, 180] on li "Прямая загрузка (шаблонные документы)" at bounding box center [692, 181] width 450 height 16
type textarea "x"
type input "Прямая загрузка (шаблонные документы)"
type textarea "x"
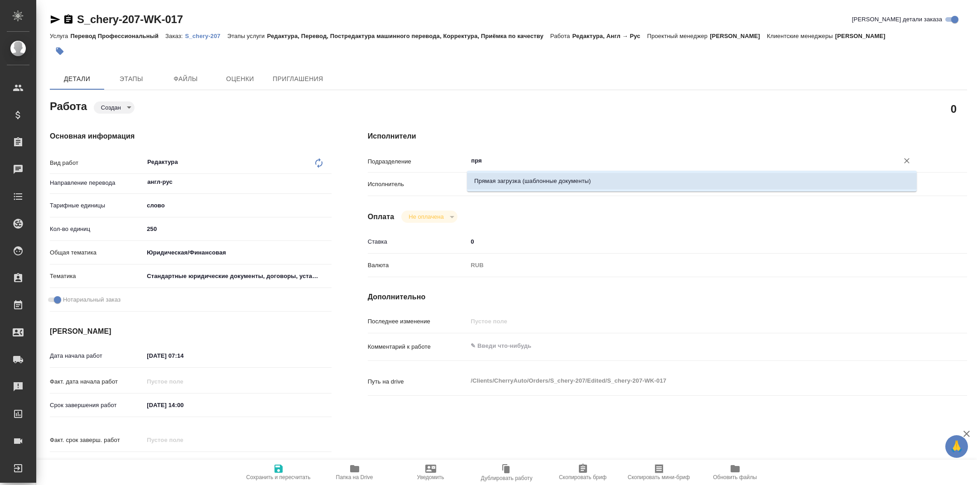
type textarea "x"
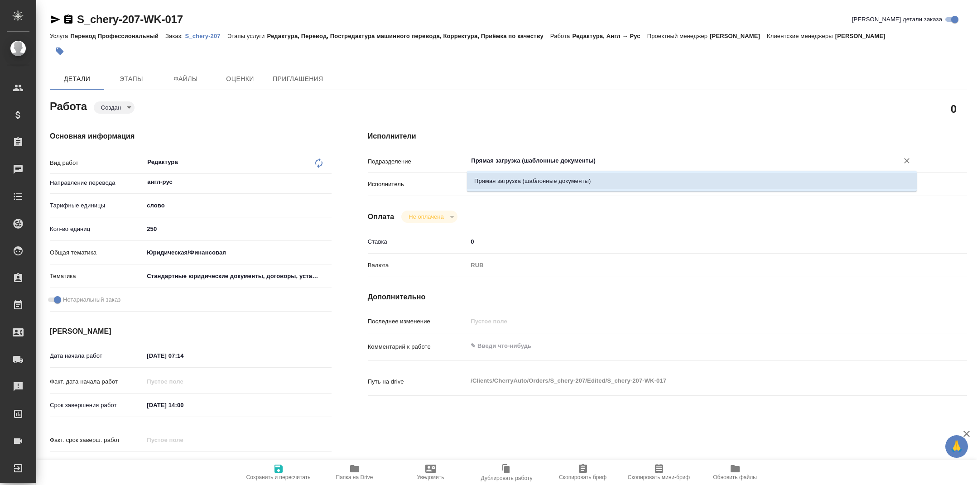
type textarea "x"
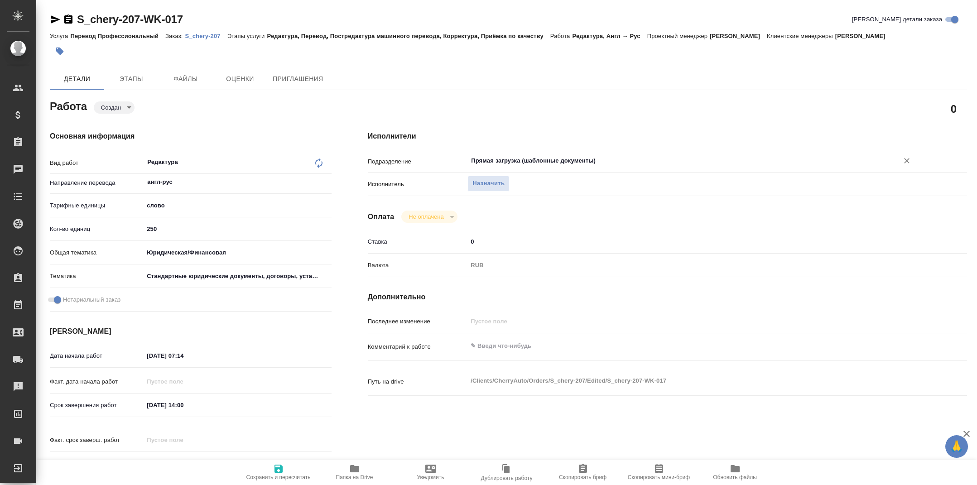
type input "Прямая загрузка (шаблонные документы)"
click at [168, 230] on input "250" at bounding box center [237, 228] width 187 height 13
type input "1"
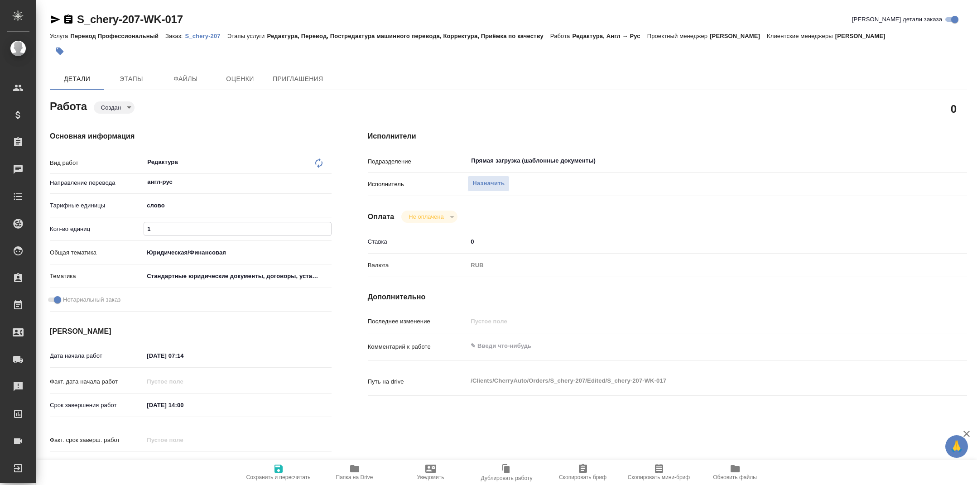
type textarea "x"
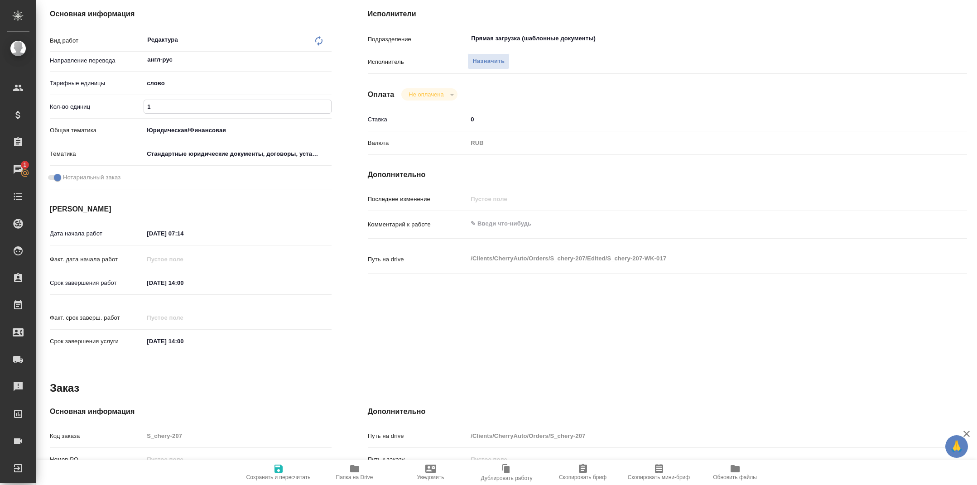
scroll to position [166, 0]
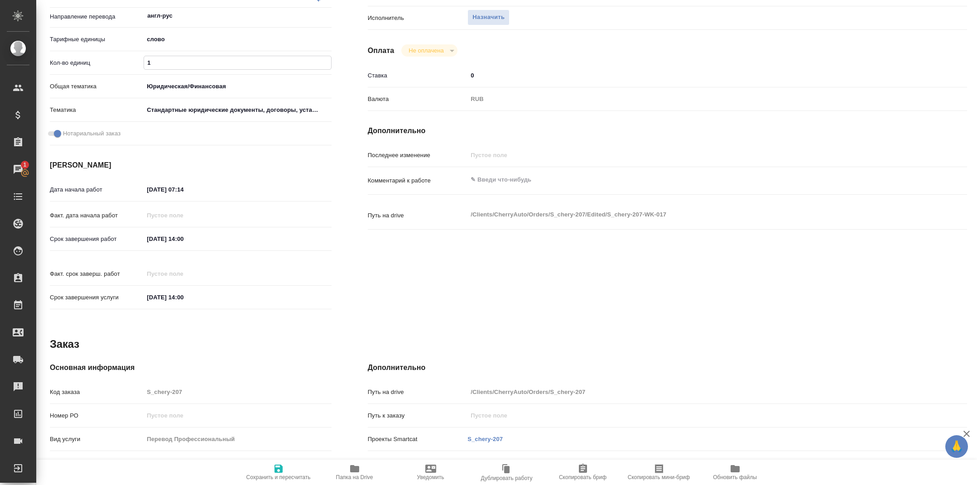
type input "1"
click at [184, 239] on input "[DATE] 14:00" at bounding box center [183, 238] width 79 height 13
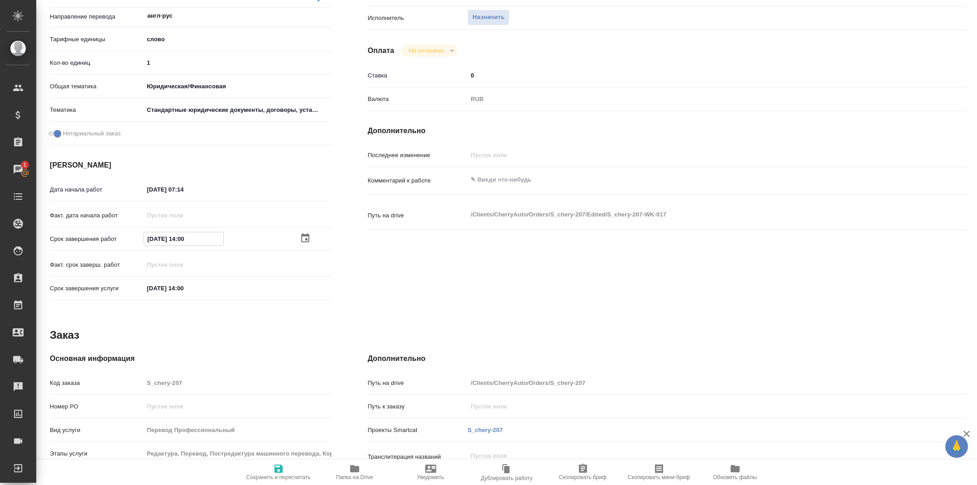
type input "[DATE] 10:0_"
type textarea "x"
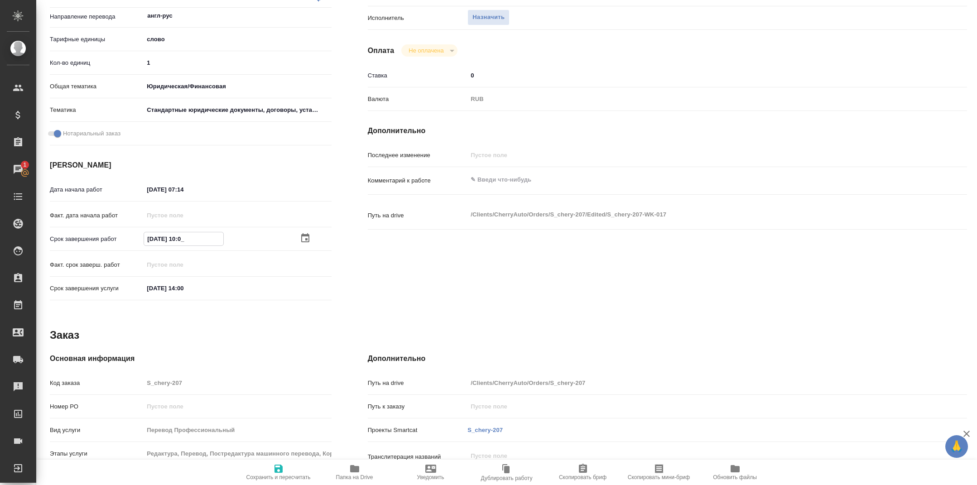
type textarea "x"
type input "[DATE] 13:00"
type textarea "x"
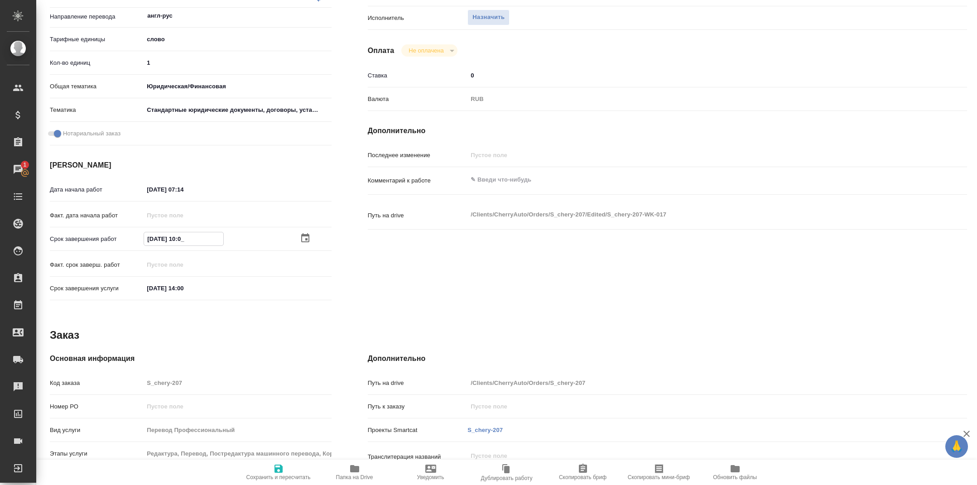
type textarea "x"
type input "[DATE] 13:00"
click at [287, 464] on span "Сохранить и пересчитать" at bounding box center [278, 472] width 65 height 17
type textarea "x"
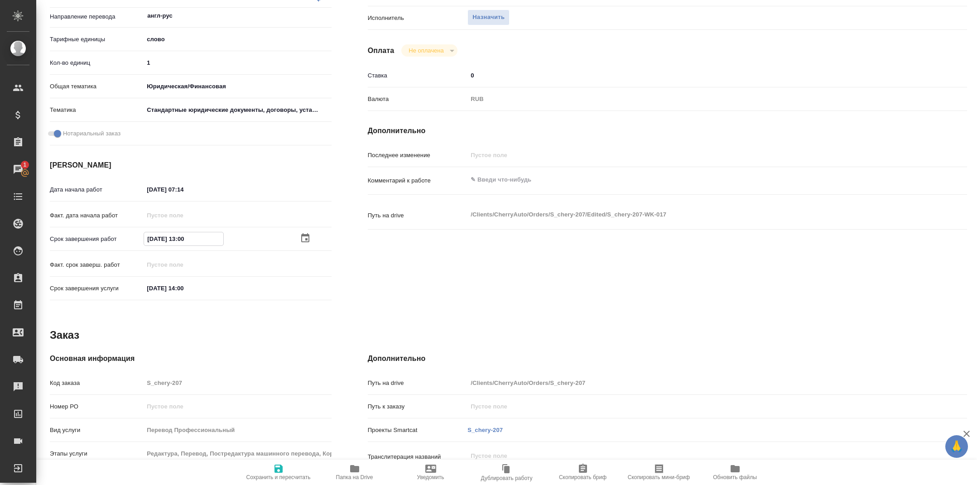
type textarea "x"
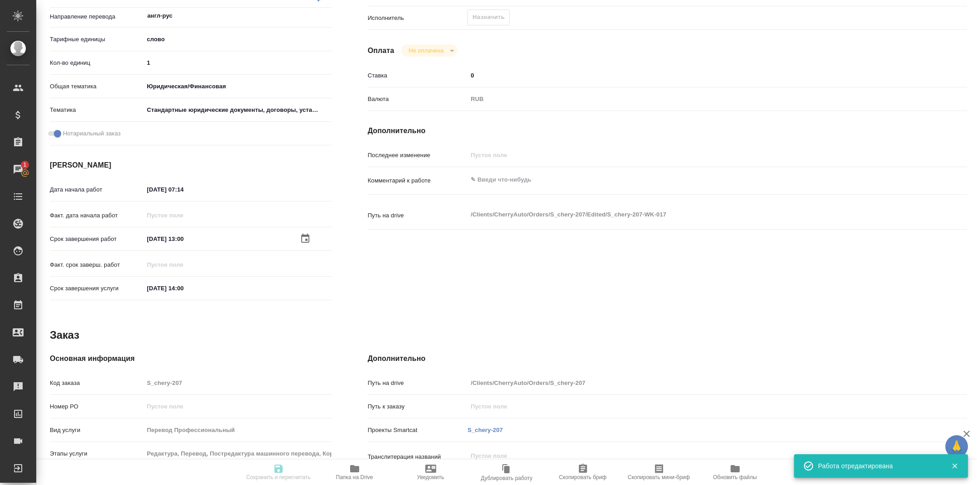
type input "created"
type textarea "Редактура"
type textarea "x"
type input "англ-рус"
type input "5a8b1489cc6b4906c91bfd90"
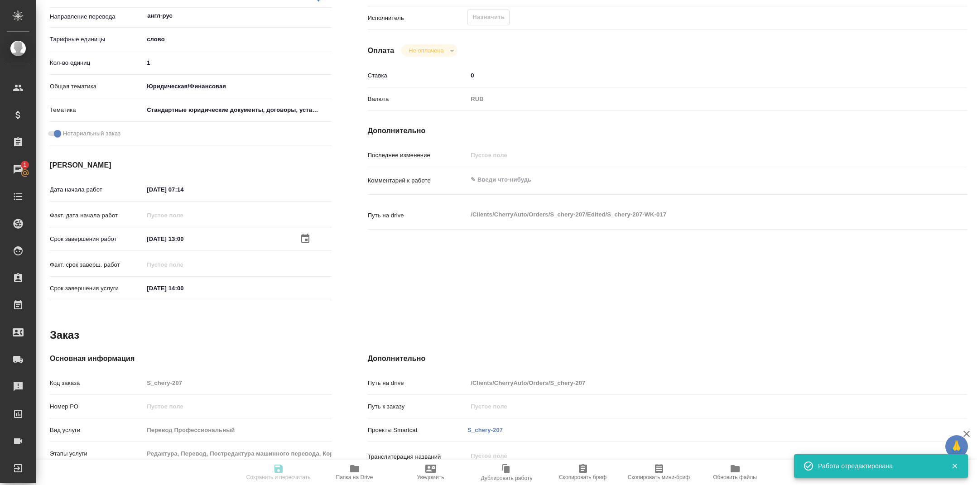
type input "1"
type input "yr-fn"
type input "5f647205b73bc97568ca66bf"
checkbox input "true"
type input "[DATE] 07:14"
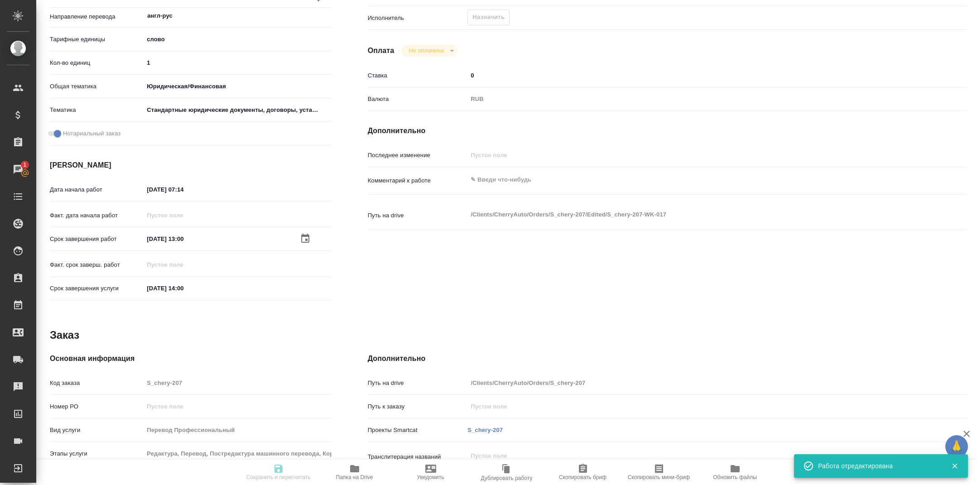
type input "[DATE] 13:00"
type input "[DATE] 14:00"
type input "Прямая загрузка (шаблонные документы)"
type input "notPayed"
type input "0"
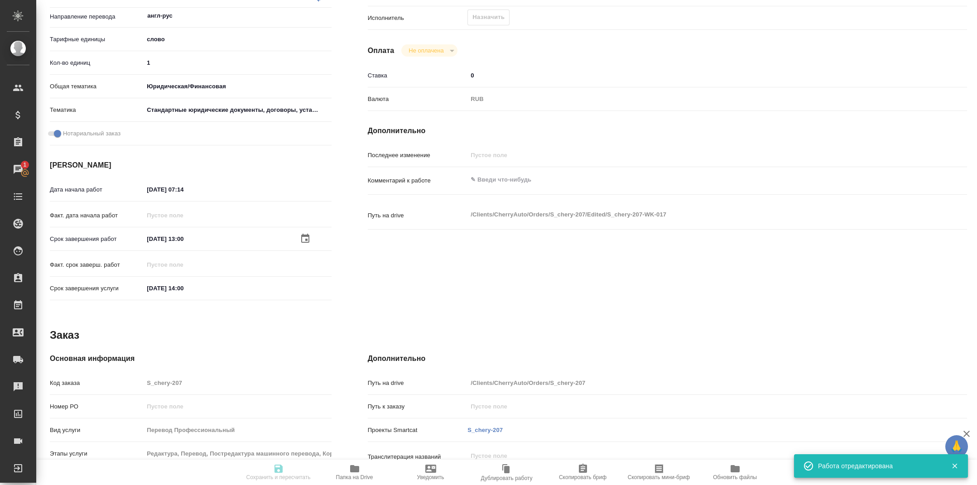
type input "RUB"
type input "[PERSON_NAME]"
type textarea "x"
type textarea "/Clients/CherryAuto/Orders/S_chery-207/Edited/S_chery-207-WK-017"
type textarea "x"
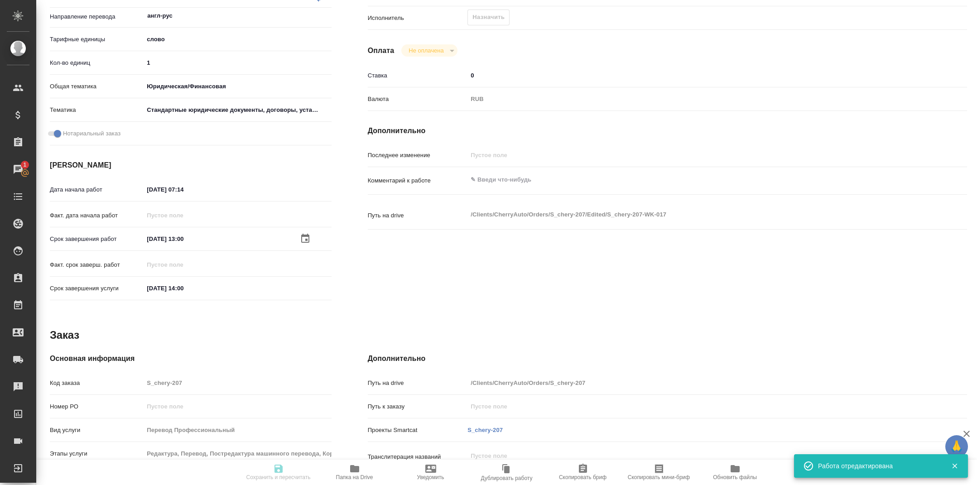
type input "S_chery-207"
type input "Перевод Профессиональный"
type input "Редактура, Перевод, Постредактура машинного перевода, Корректура, Приёмка по ка…"
type input "[PERSON_NAME]"
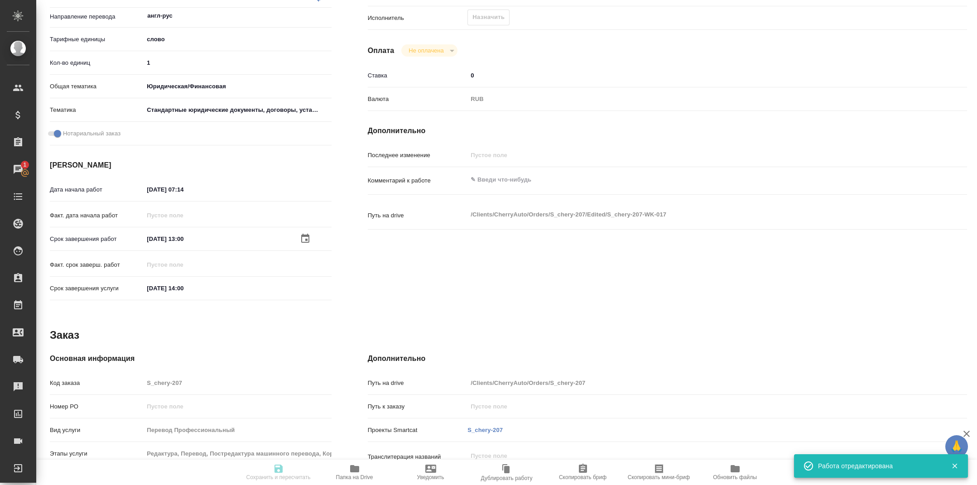
type input "/Clients/CherryAuto/Orders/S_chery-207"
type textarea "x"
type textarea "перевод и зав. печатью англ-рус + кит. печать"
type textarea "x"
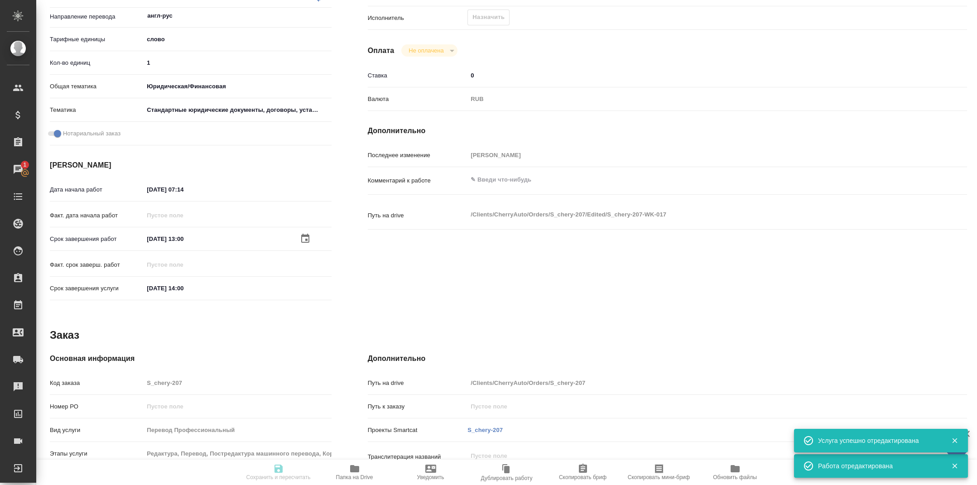
type textarea "x"
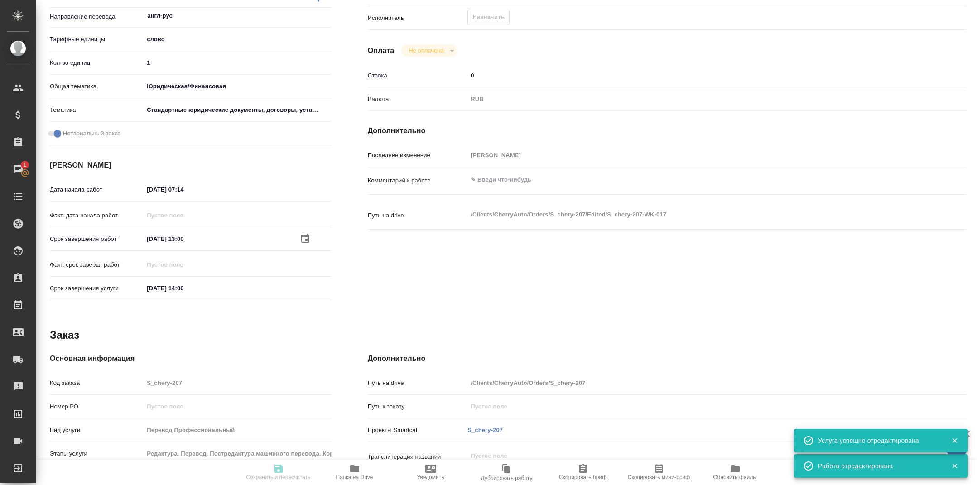
type textarea "x"
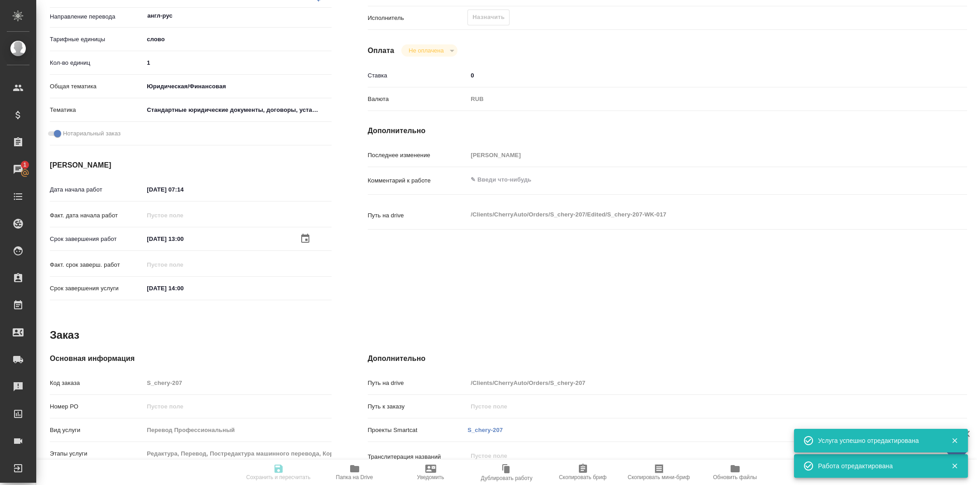
scroll to position [97, 0]
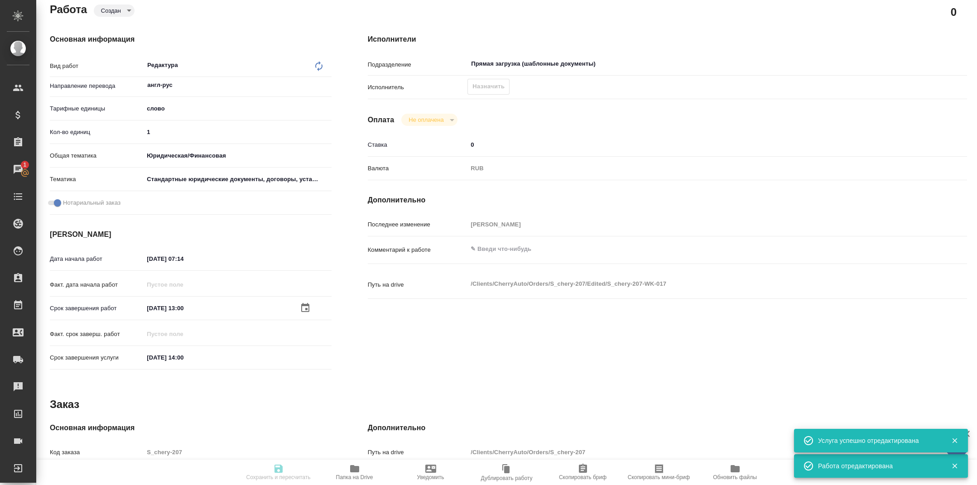
type textarea "x"
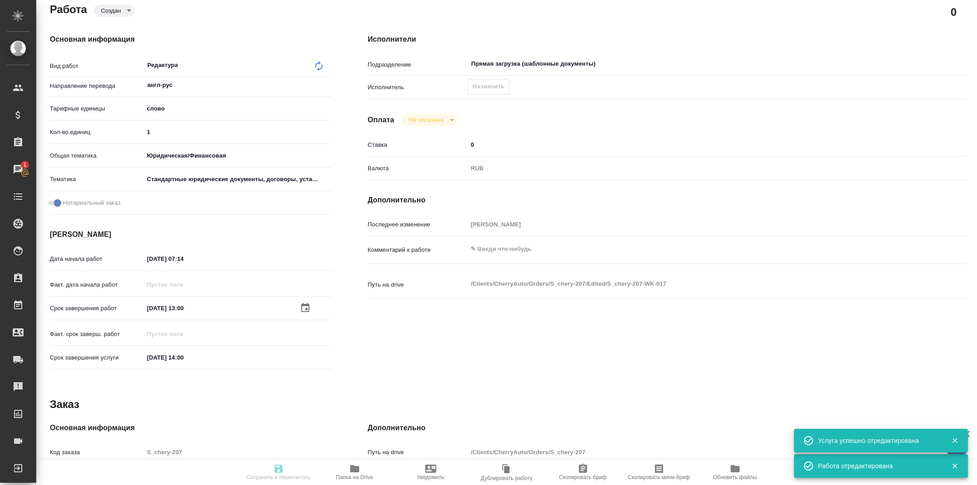
type textarea "x"
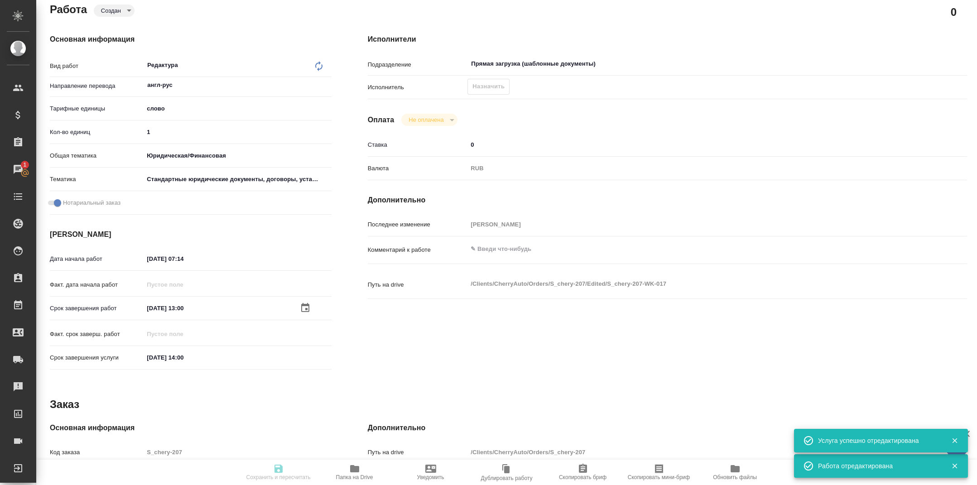
scroll to position [0, 0]
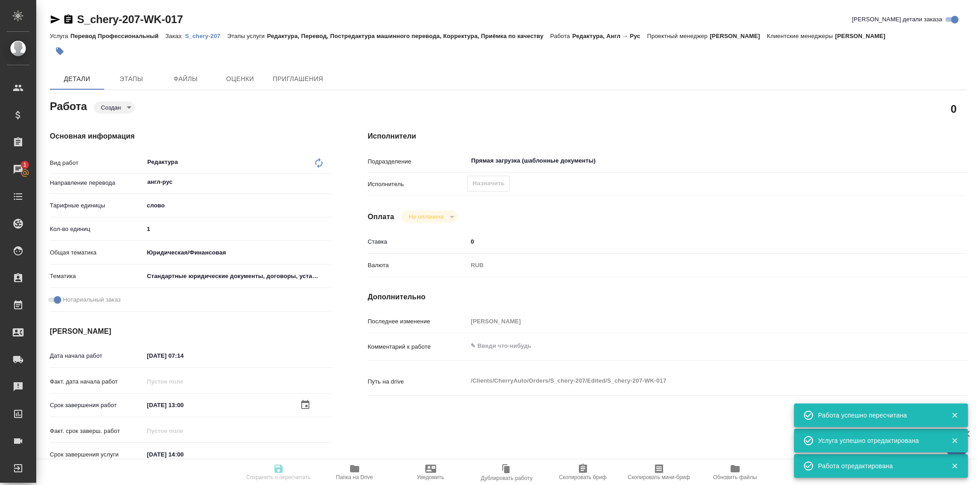
type input "created"
type textarea "Редактура"
type textarea "x"
type input "англ-рус"
type input "5a8b1489cc6b4906c91bfd90"
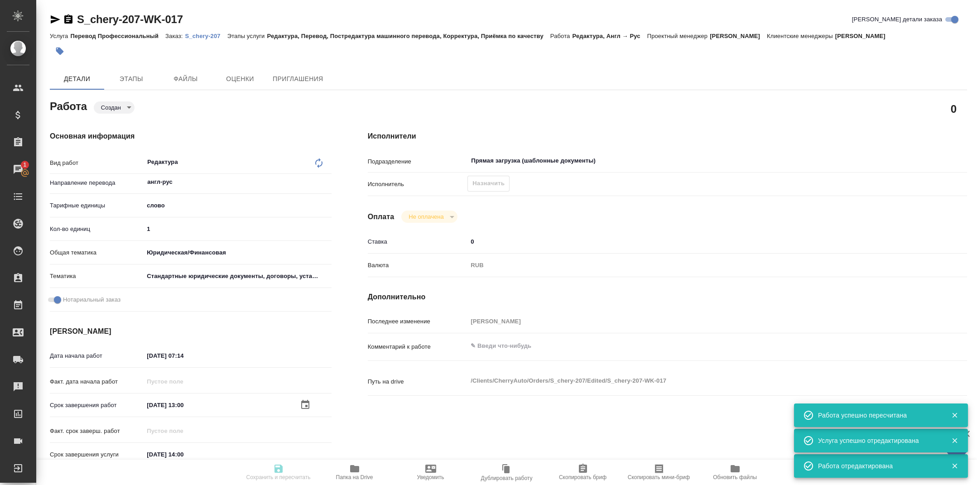
type input "1"
type input "yr-fn"
type input "5f647205b73bc97568ca66bf"
checkbox input "true"
type input "[DATE] 07:14"
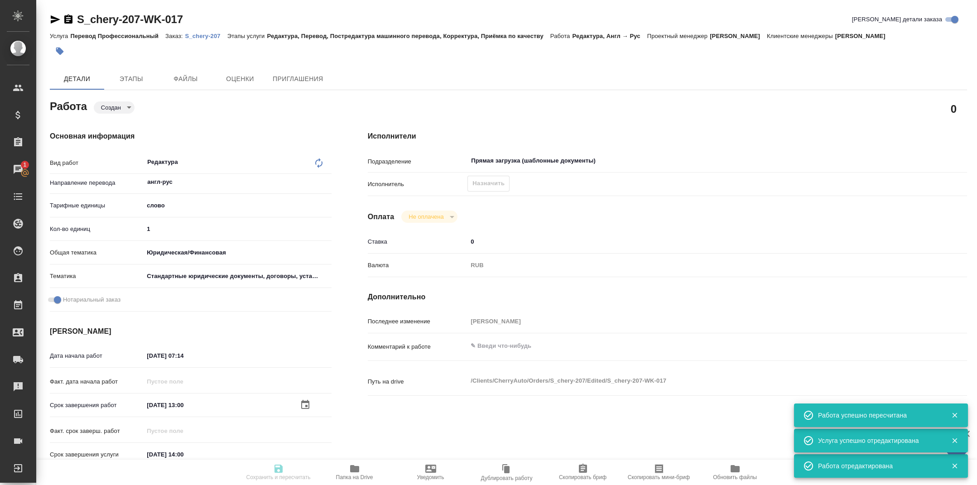
type input "[DATE] 13:00"
type input "[DATE] 14:00"
type input "Прямая загрузка (шаблонные документы)"
type input "notPayed"
type input "0"
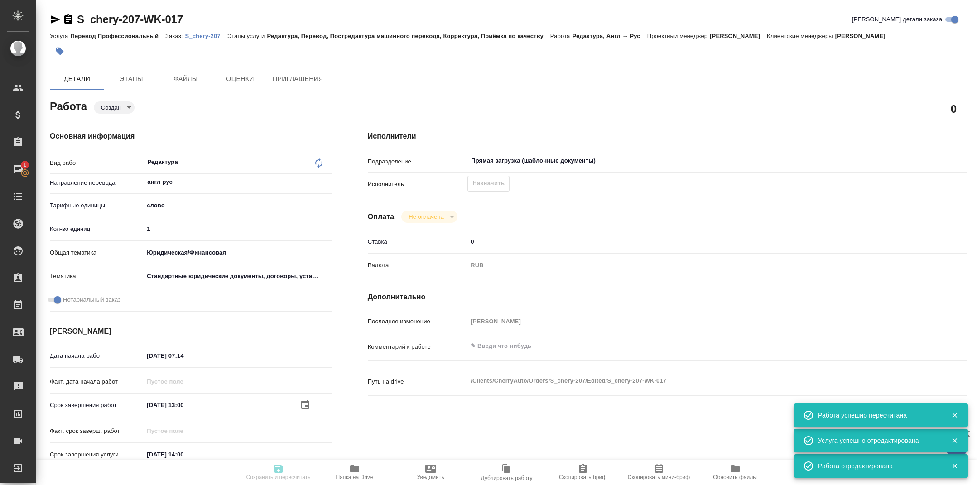
type input "RUB"
type input "[PERSON_NAME]"
type textarea "x"
type textarea "/Clients/CherryAuto/Orders/S_chery-207/Edited/S_chery-207-WK-017"
type textarea "x"
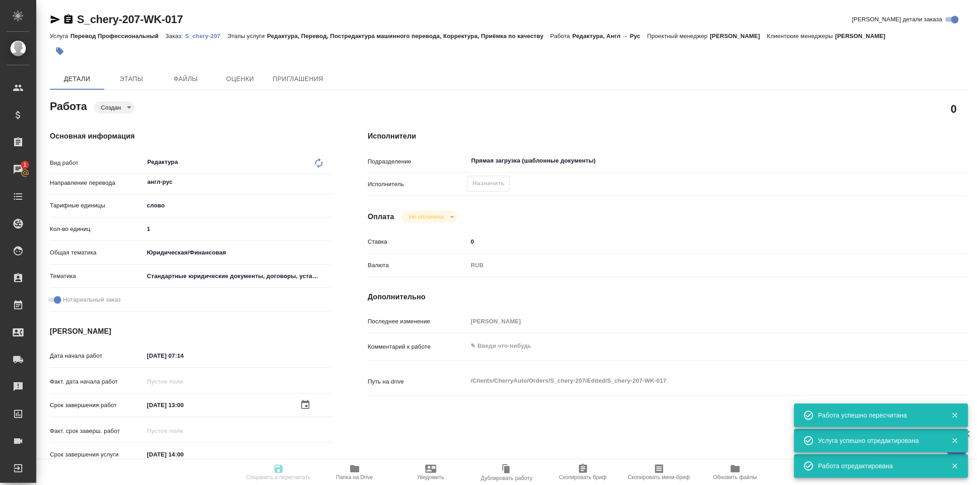
type input "S_chery-207"
type input "Перевод Профессиональный"
type input "Редактура, Перевод, Постредактура машинного перевода, Корректура, Приёмка по ка…"
type input "[PERSON_NAME]"
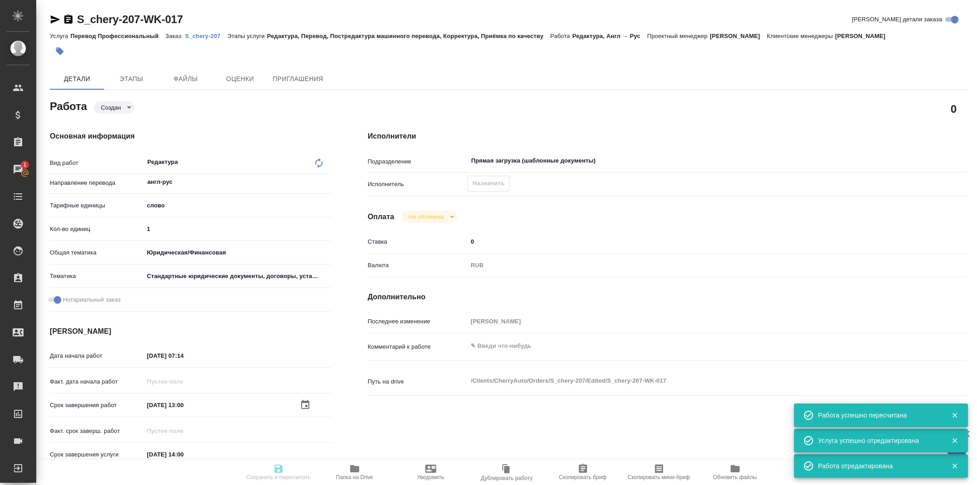
type input "/Clients/CherryAuto/Orders/S_chery-207"
type textarea "x"
type textarea "перевод и зав. печатью англ-рус + кит. печать"
type textarea "x"
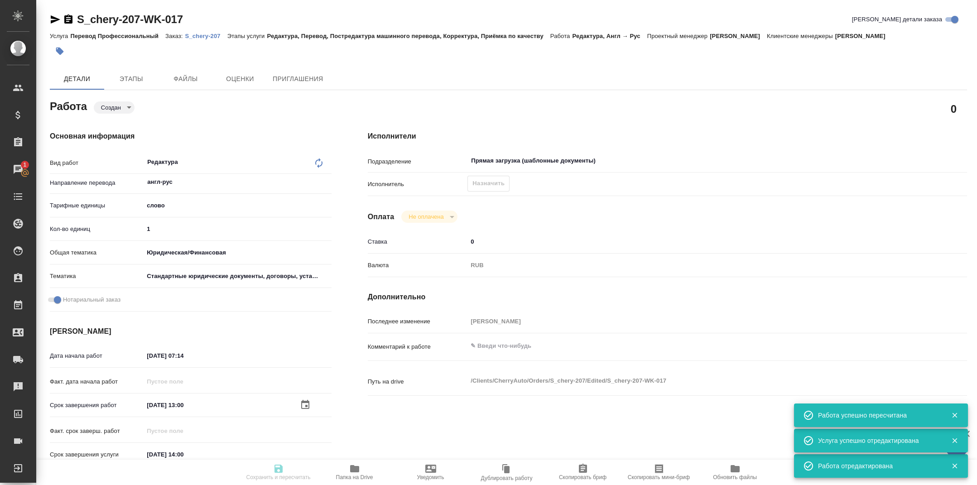
type textarea "x"
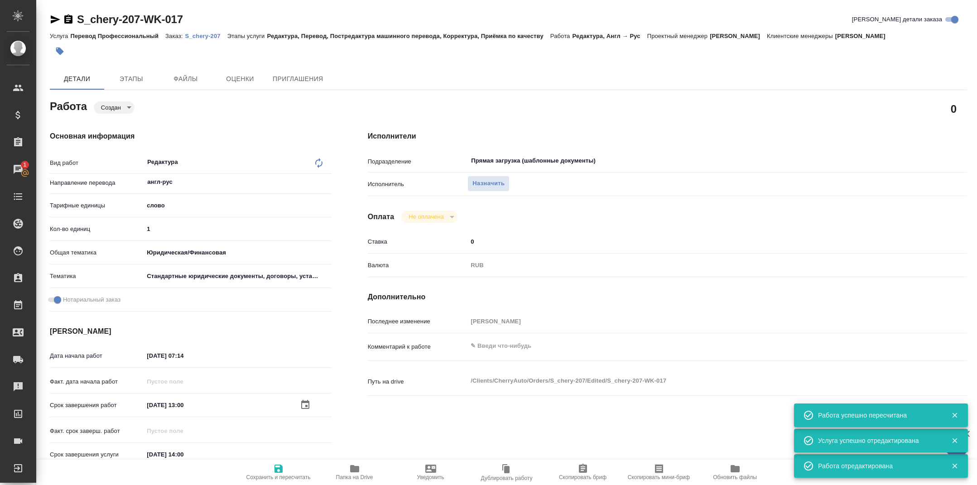
type textarea "x"
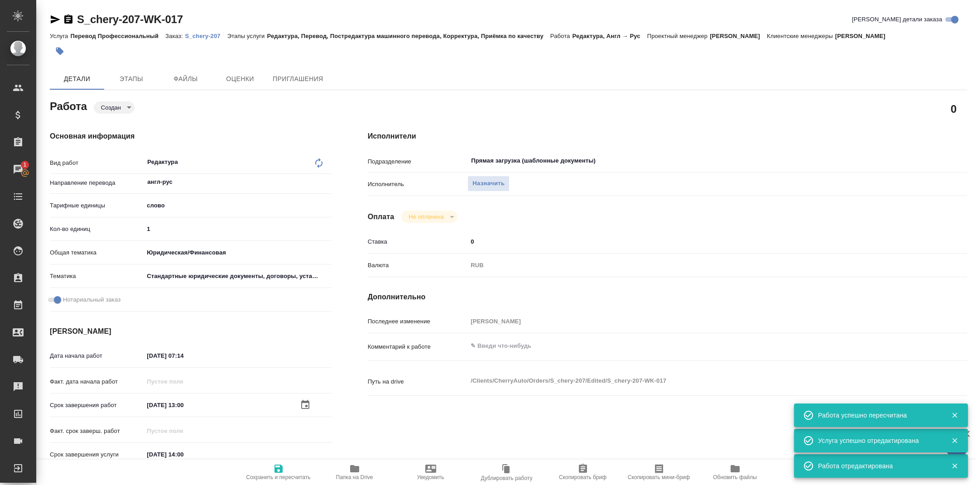
type textarea "x"
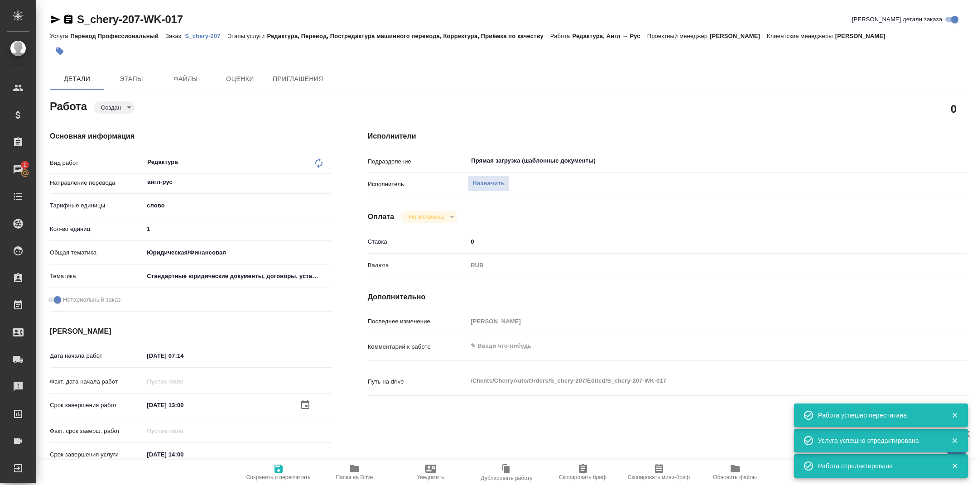
click at [496, 339] on textarea at bounding box center [692, 345] width 449 height 15
type textarea "x"
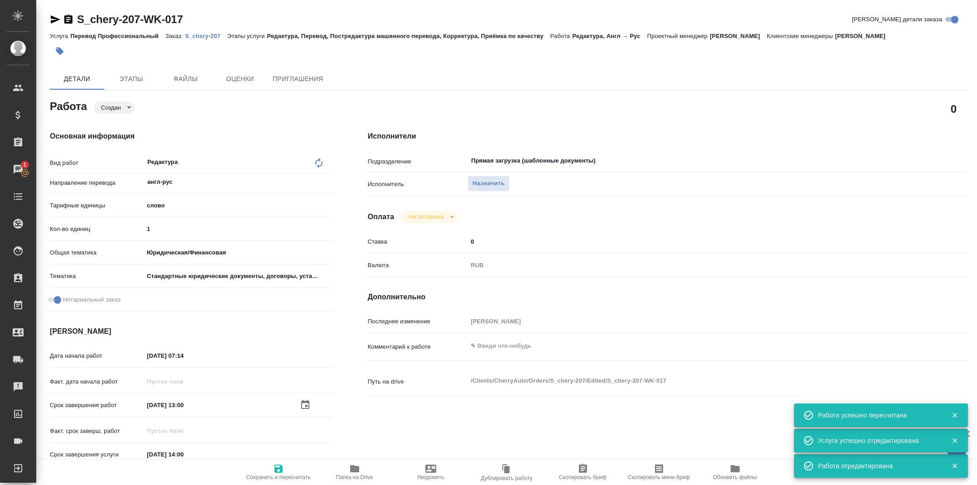
type textarea "x"
type textarea "п"
type textarea "x"
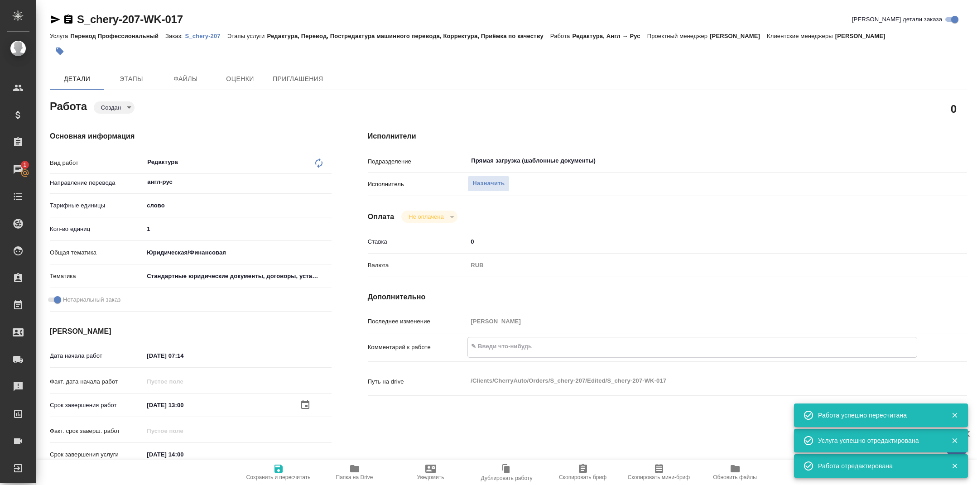
type textarea "x"
type textarea "пр"
type textarea "x"
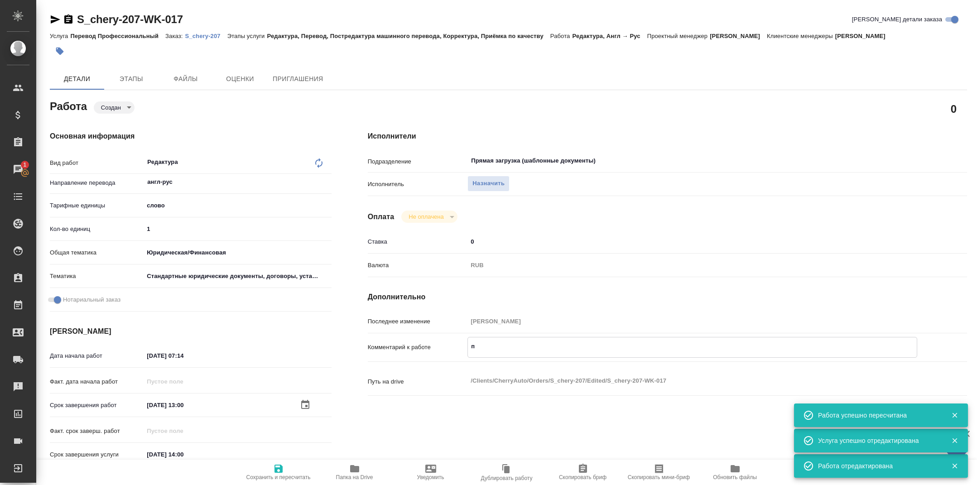
type textarea "x"
type textarea "про"
type textarea "x"
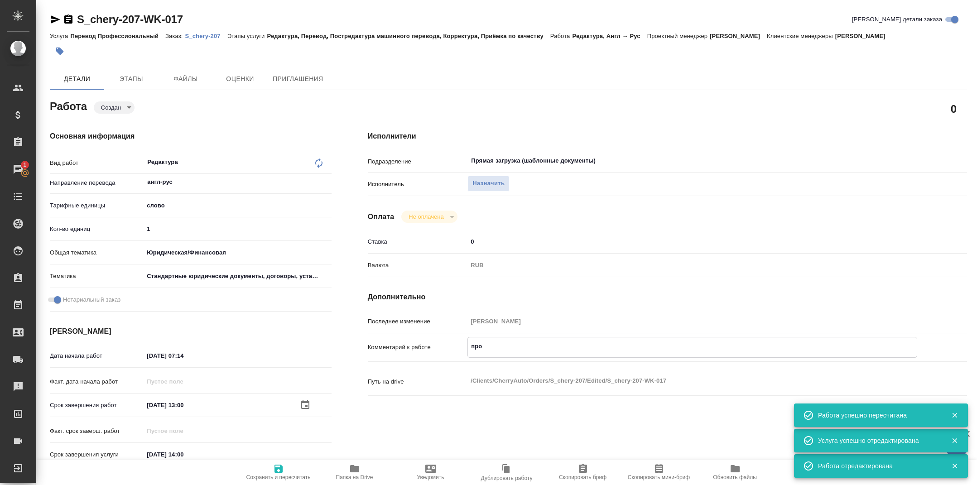
type textarea "x"
type textarea "пров"
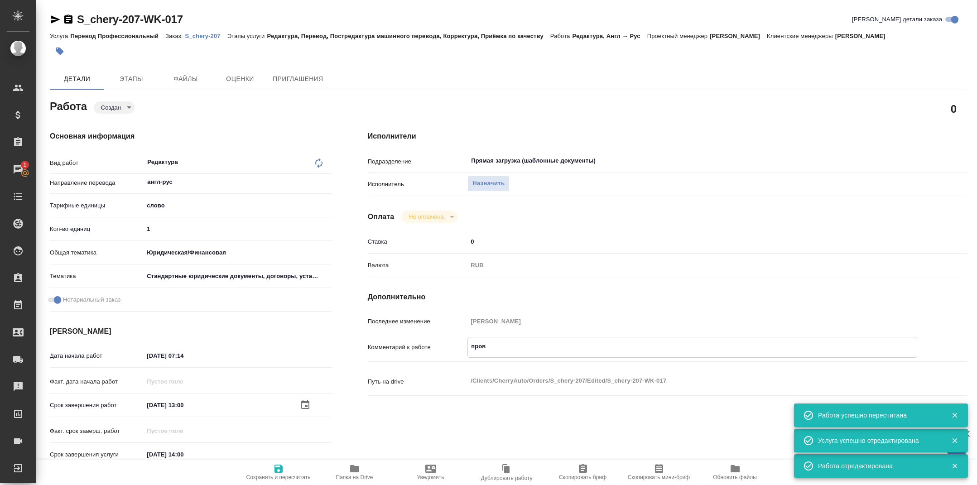
type textarea "x"
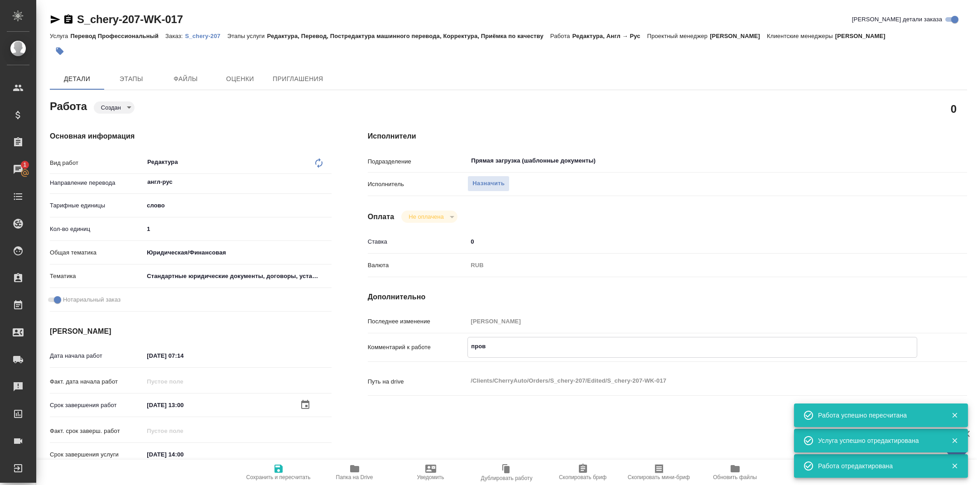
type textarea "x"
type textarea "прове"
type textarea "x"
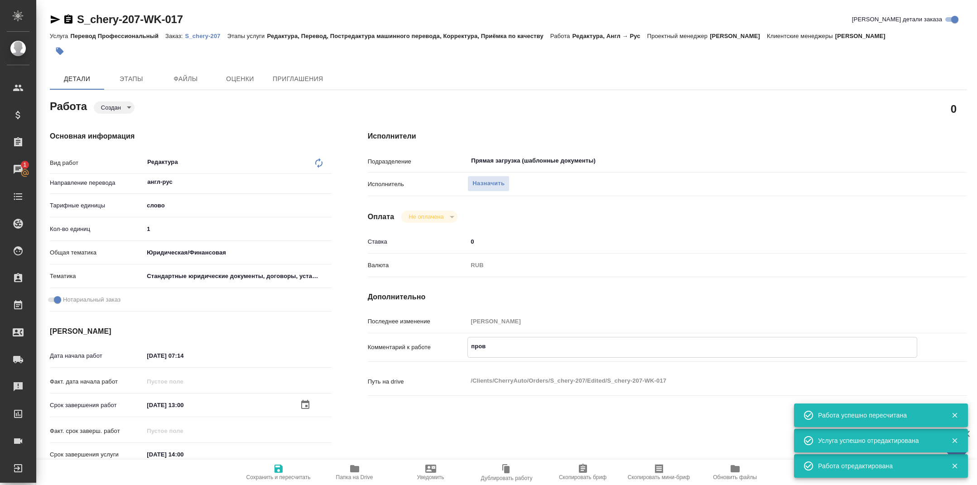
type textarea "x"
type textarea "провер"
type textarea "x"
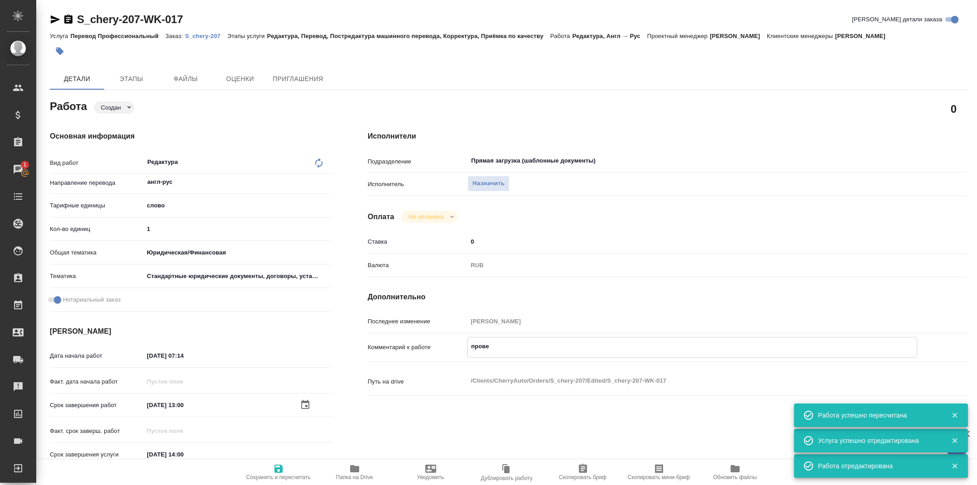
type textarea "x"
type textarea "проверк"
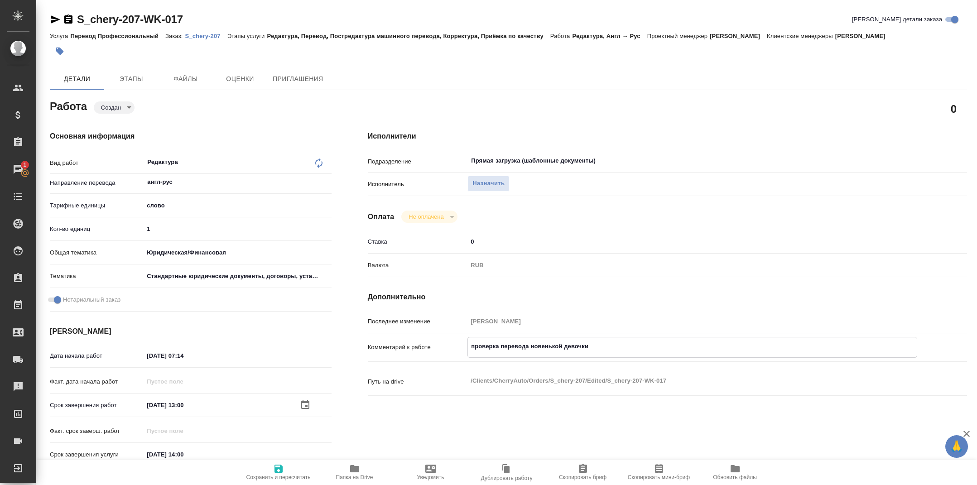
click at [283, 469] on icon "button" at bounding box center [278, 469] width 11 height 11
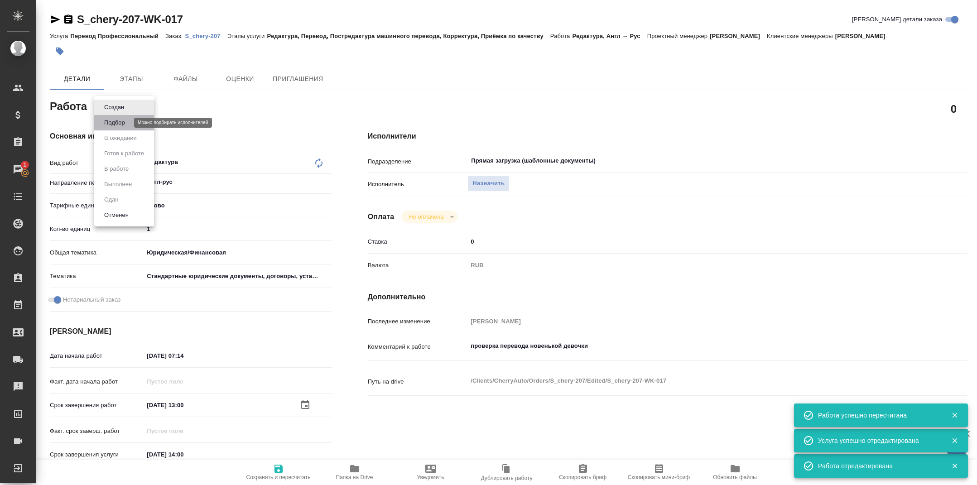
click at [121, 120] on button "Подбор" at bounding box center [114, 123] width 26 height 10
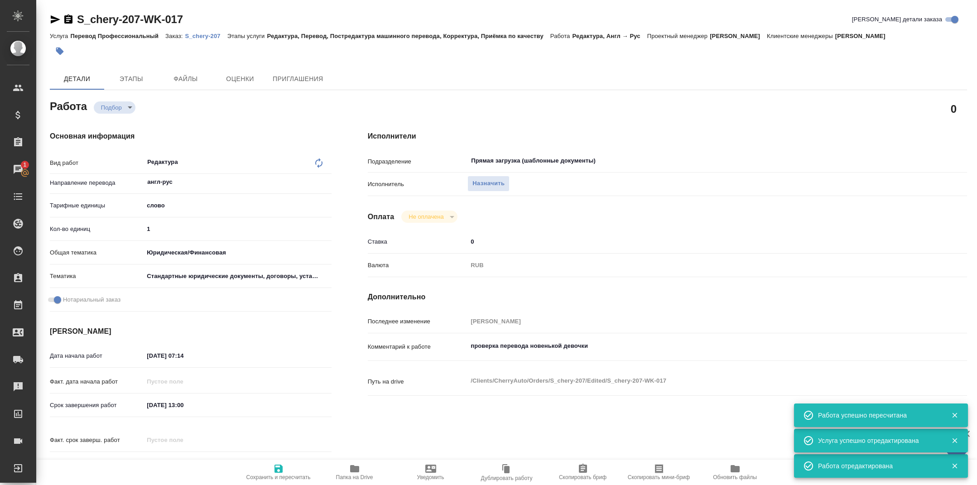
click at [53, 21] on icon "button" at bounding box center [56, 19] width 10 height 8
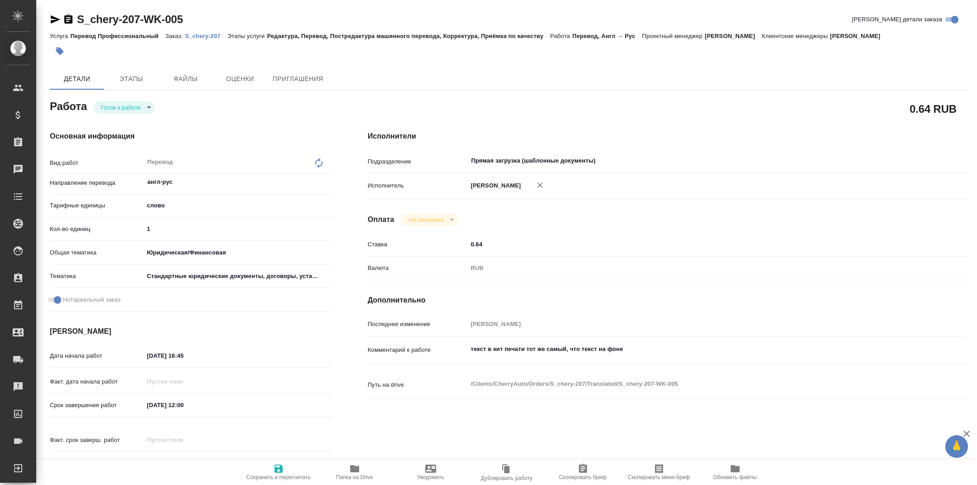
type textarea "x"
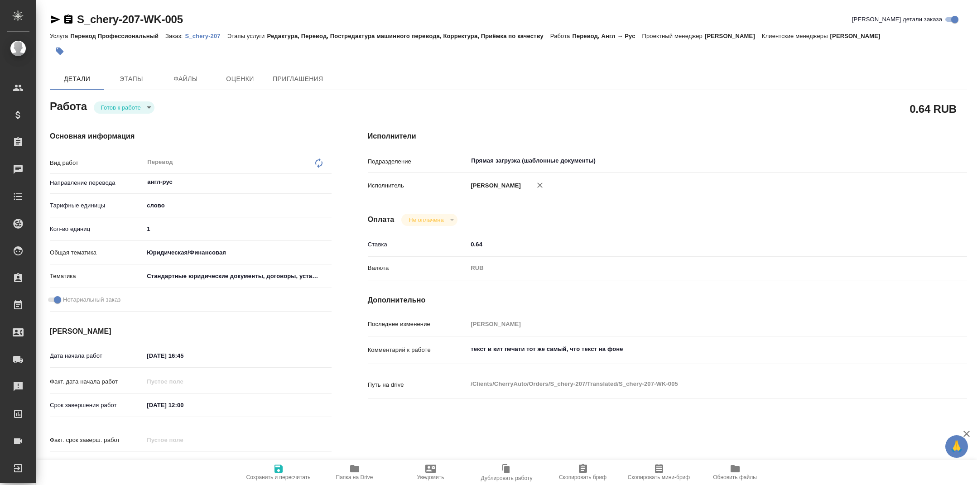
type textarea "x"
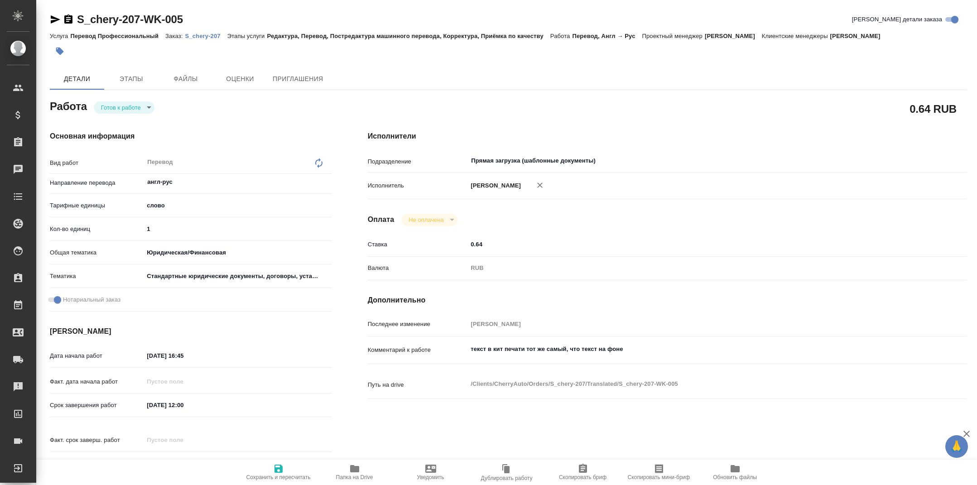
type textarea "x"
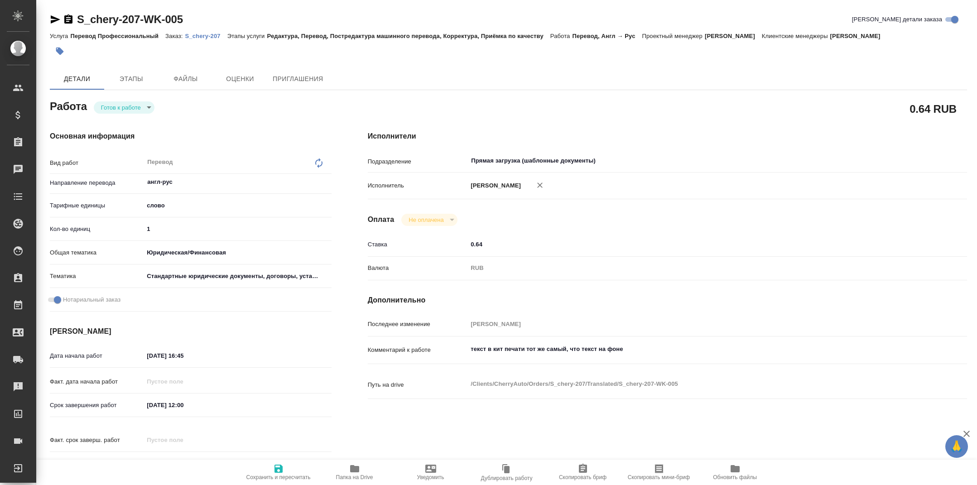
type textarea "x"
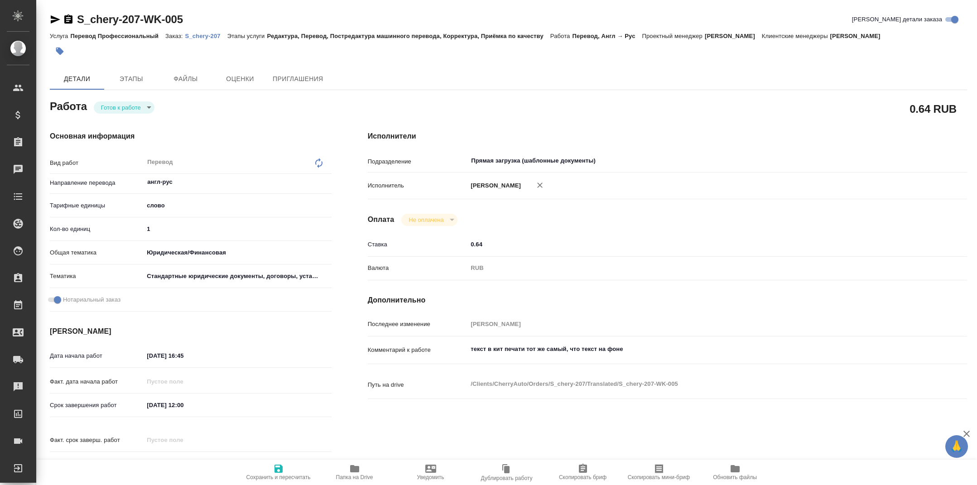
type textarea "x"
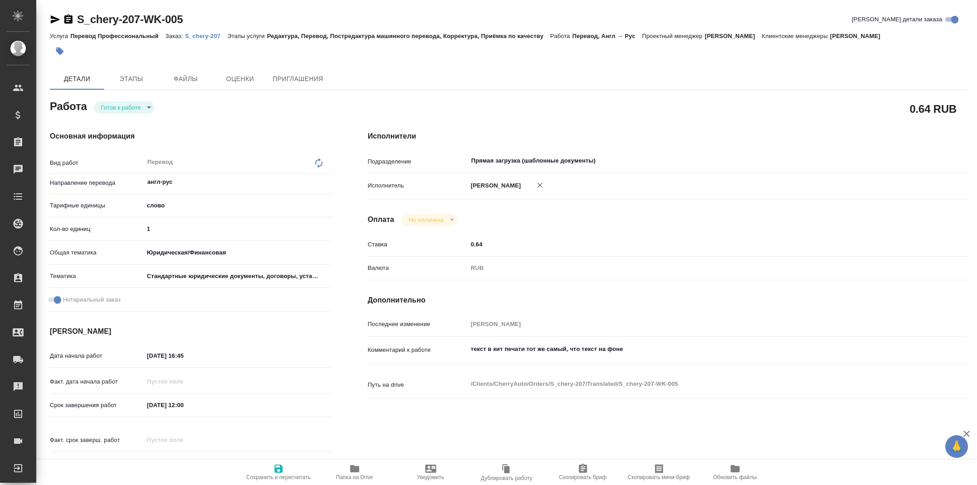
type textarea "x"
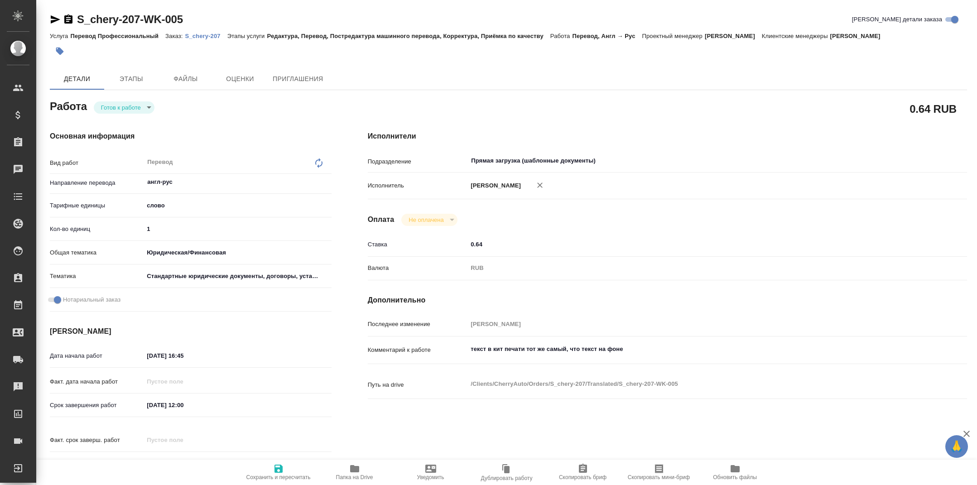
type textarea "x"
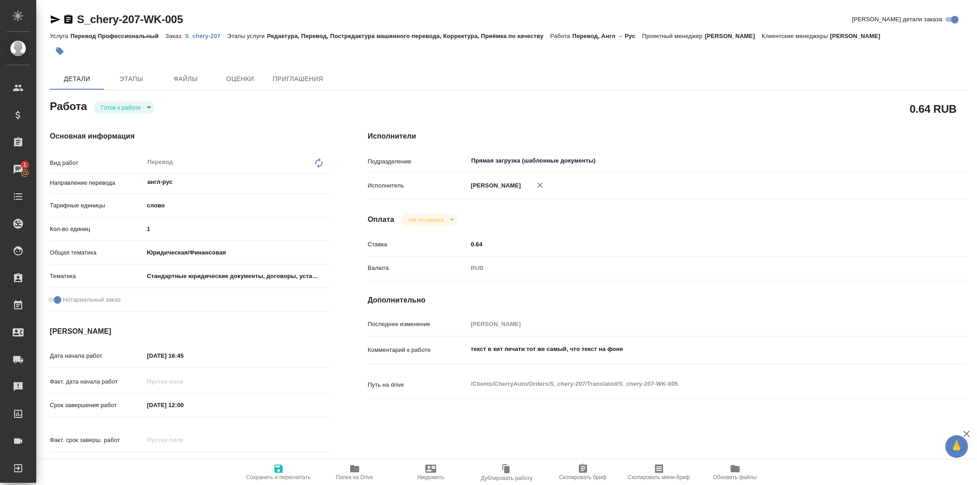
click at [54, 18] on icon "button" at bounding box center [56, 19] width 10 height 8
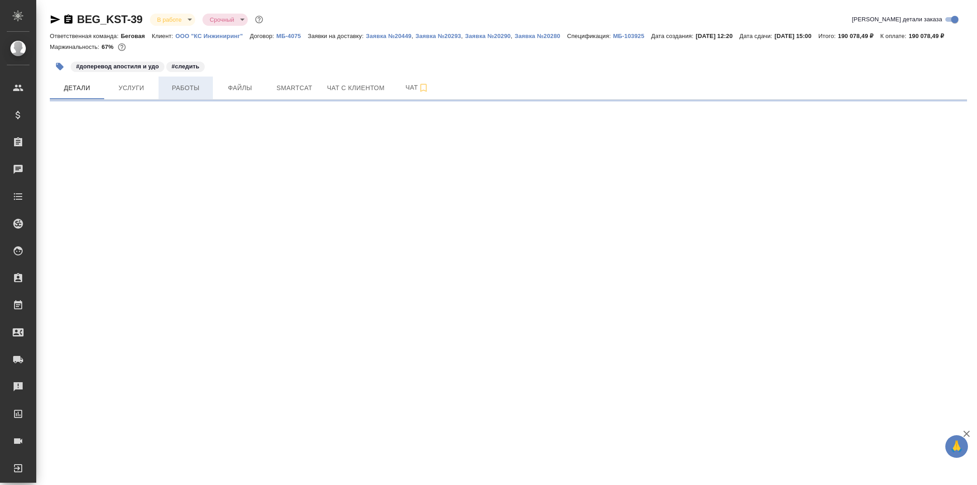
select select "RU"
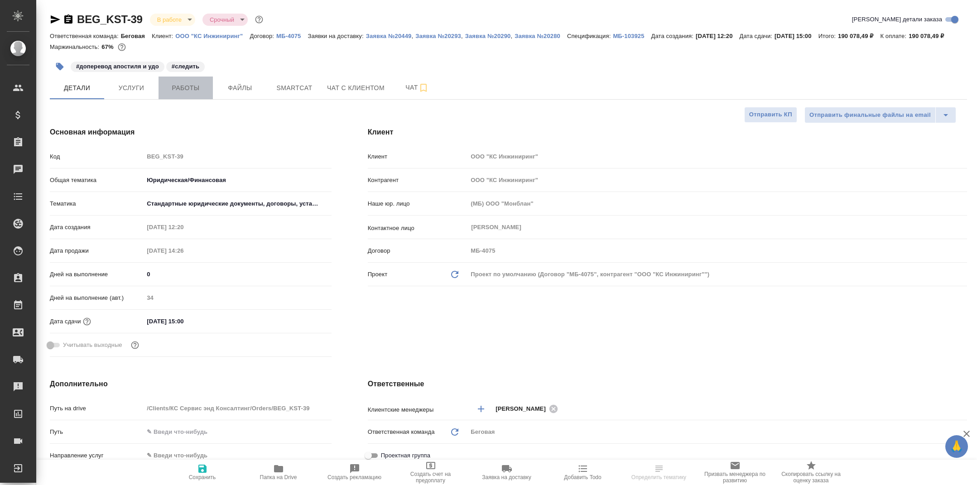
type textarea "x"
click at [203, 92] on button "Работы" at bounding box center [186, 88] width 54 height 23
type textarea "x"
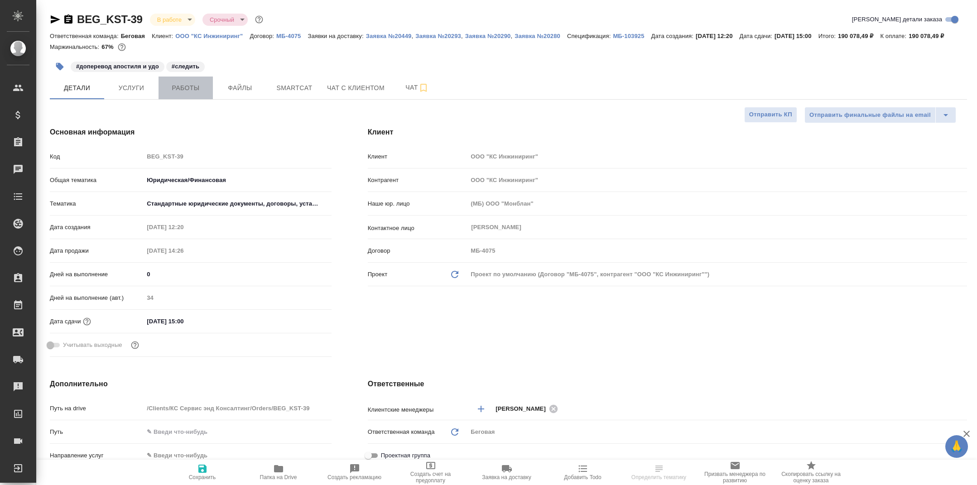
type textarea "x"
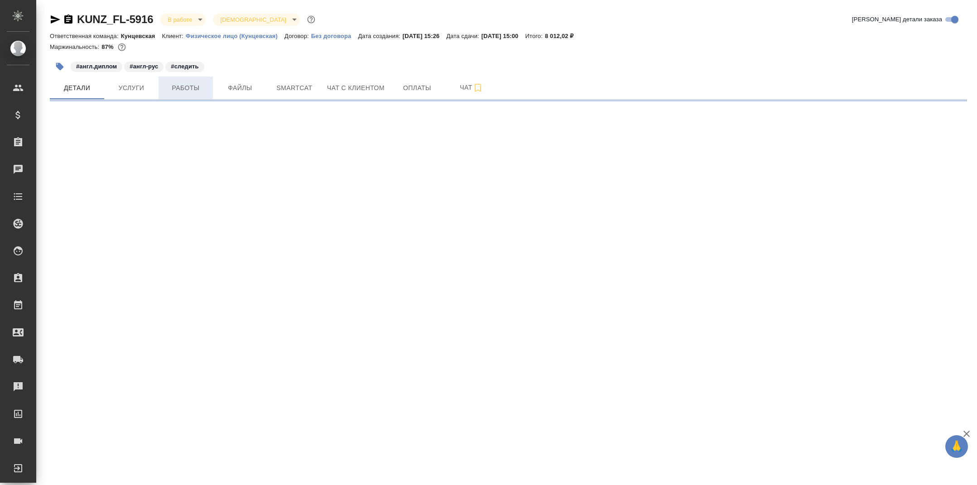
click at [183, 87] on span "Работы" at bounding box center [185, 87] width 43 height 11
click at [194, 87] on span "Работы" at bounding box center [185, 87] width 43 height 11
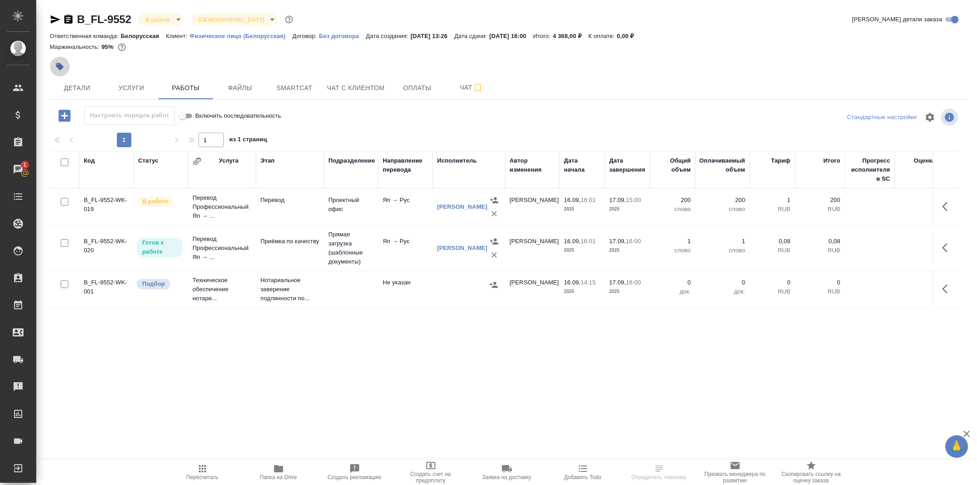
click at [61, 65] on icon "button" at bounding box center [60, 67] width 8 height 8
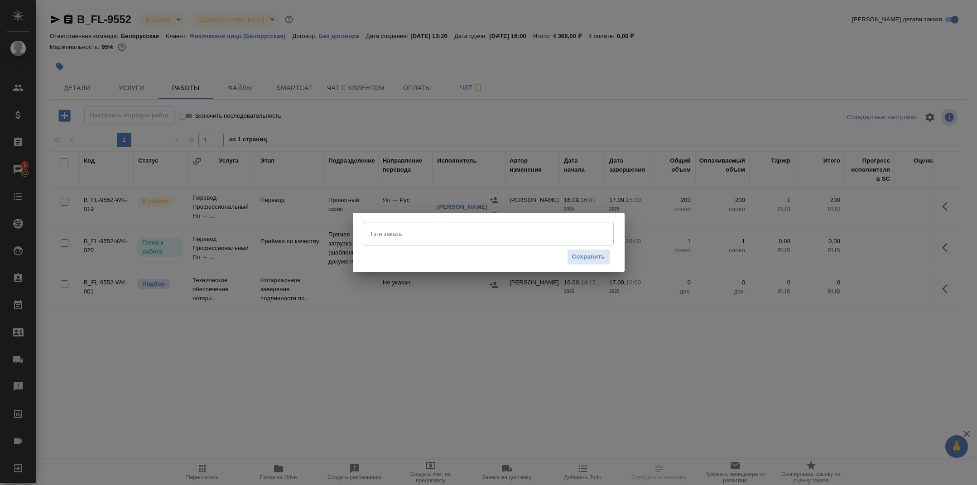
click at [439, 237] on input "Тэги заказа" at bounding box center [480, 233] width 225 height 15
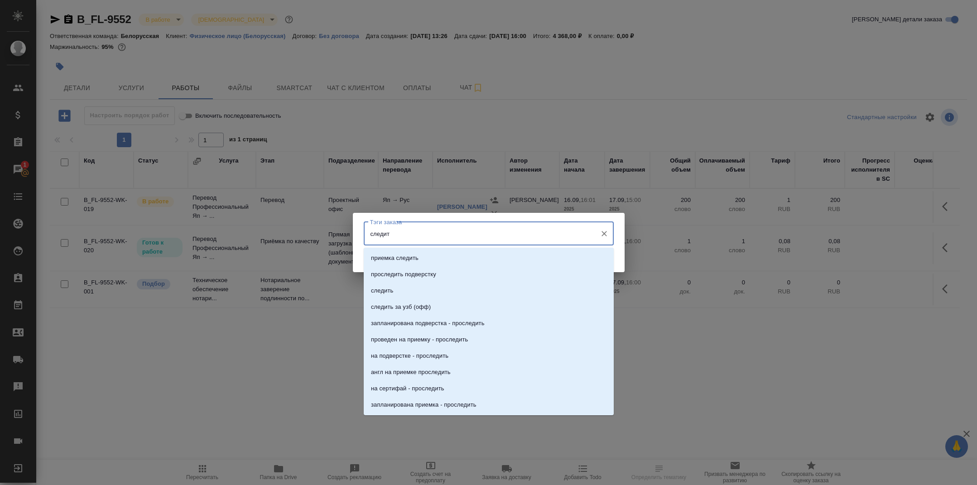
type input "следить"
click at [424, 286] on li "следить" at bounding box center [489, 291] width 250 height 16
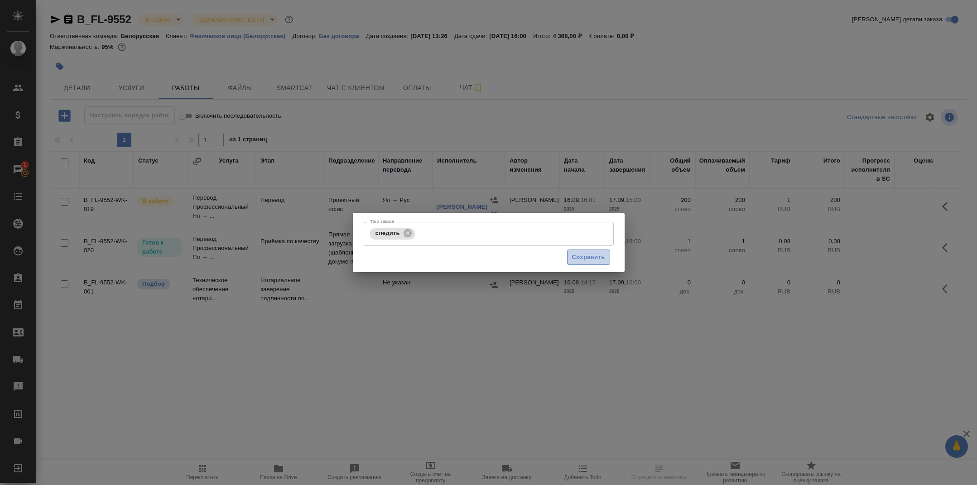
click at [588, 257] on span "Сохранить" at bounding box center [588, 257] width 33 height 10
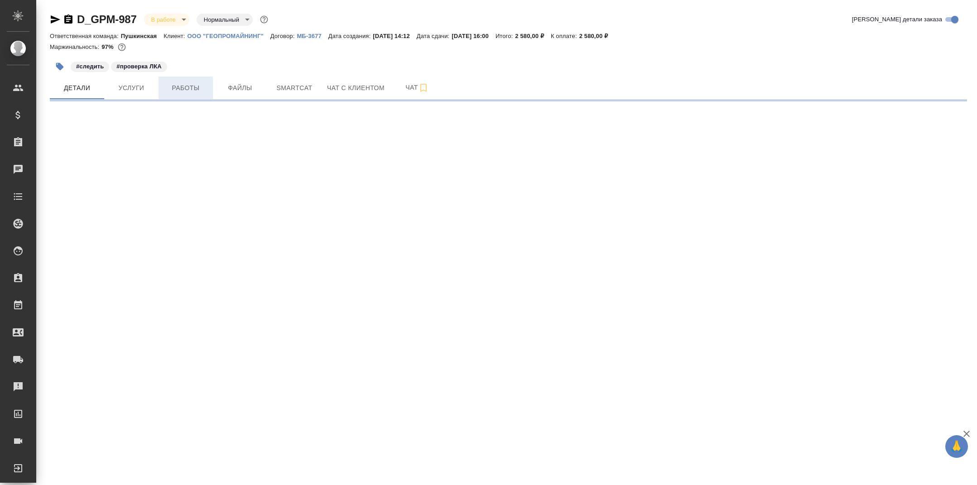
click at [187, 92] on span "Работы" at bounding box center [185, 87] width 43 height 11
select select "RU"
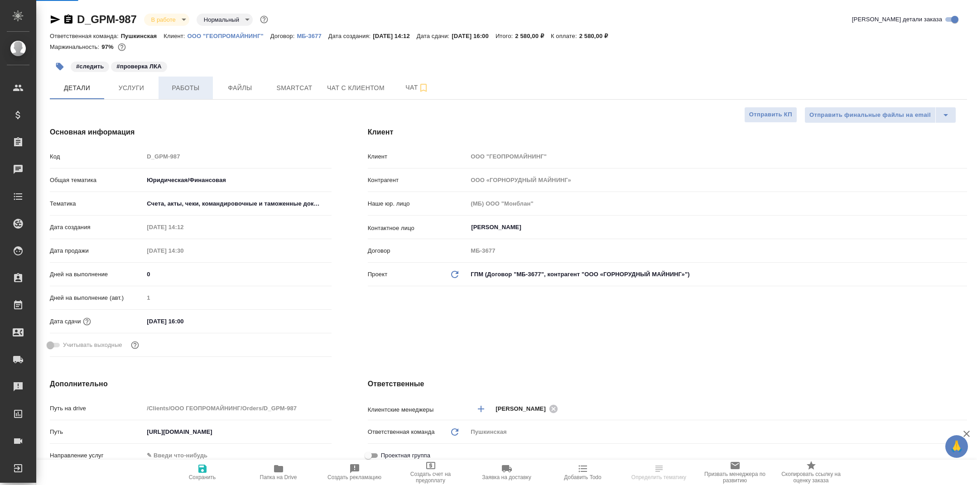
type textarea "x"
